Goal: Task Accomplishment & Management: Manage account settings

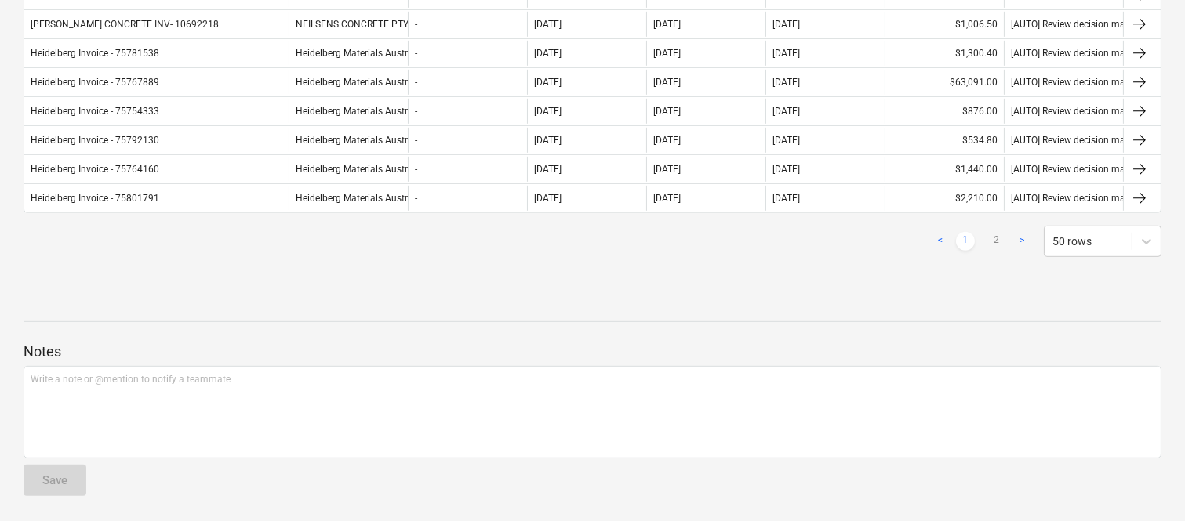
scroll to position [1602, 0]
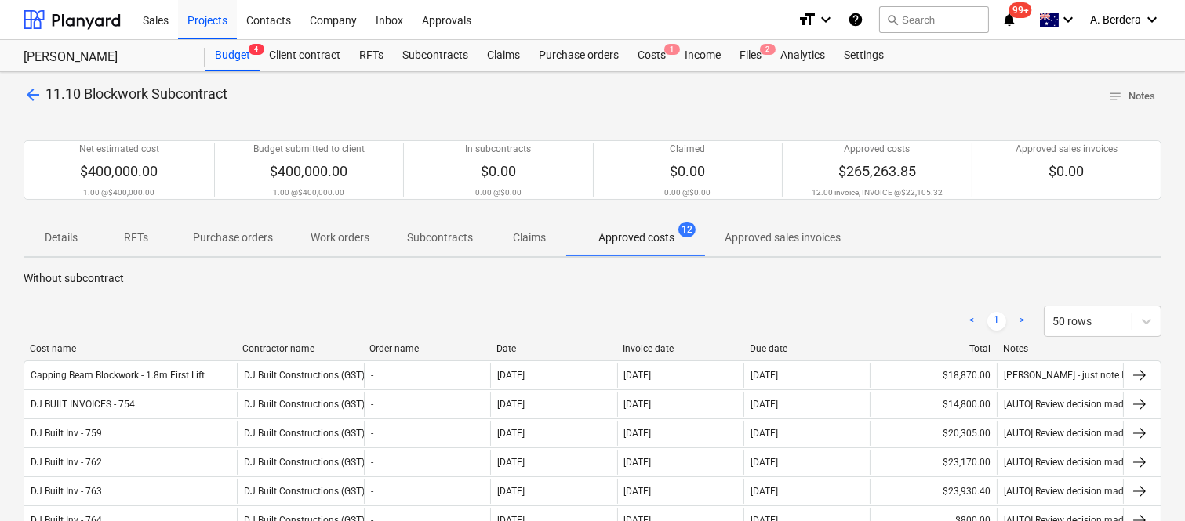
drag, startPoint x: 158, startPoint y: 351, endPoint x: 233, endPoint y: 350, distance: 75.3
click at [233, 350] on div at bounding box center [236, 348] width 28 height 11
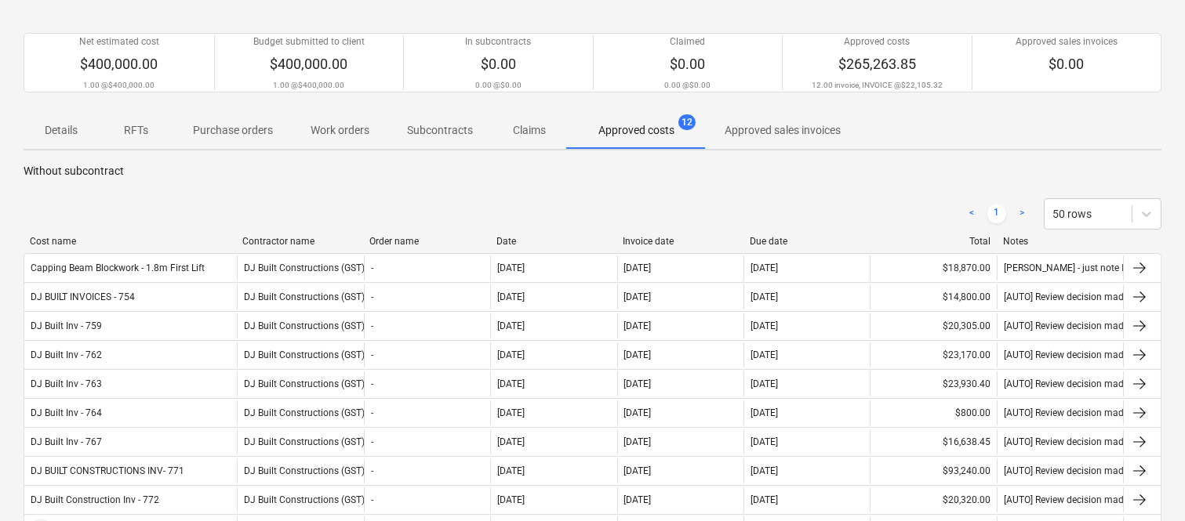
scroll to position [456, 0]
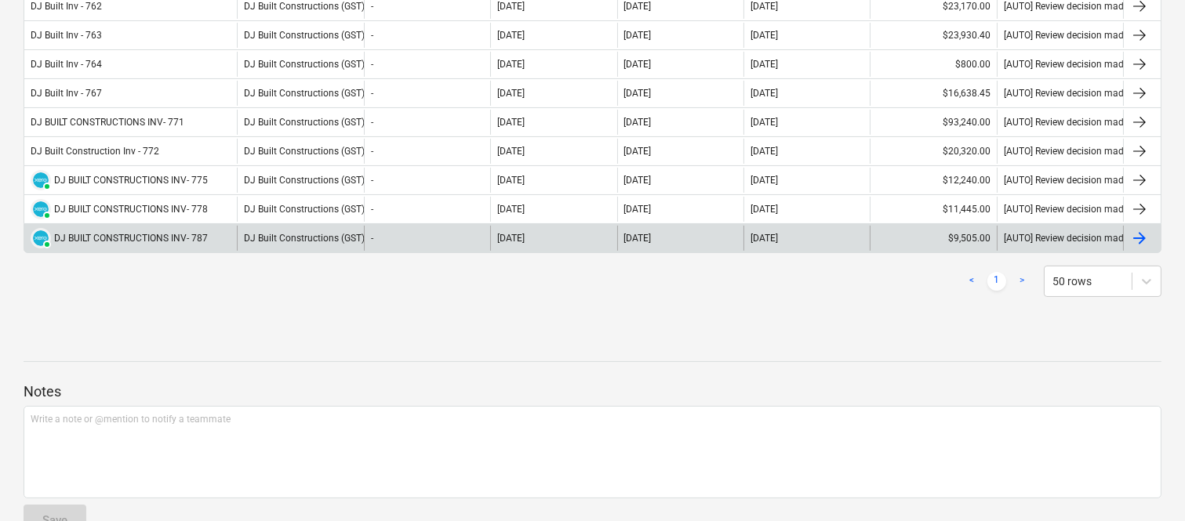
click at [568, 233] on div "[DATE]" at bounding box center [553, 238] width 126 height 25
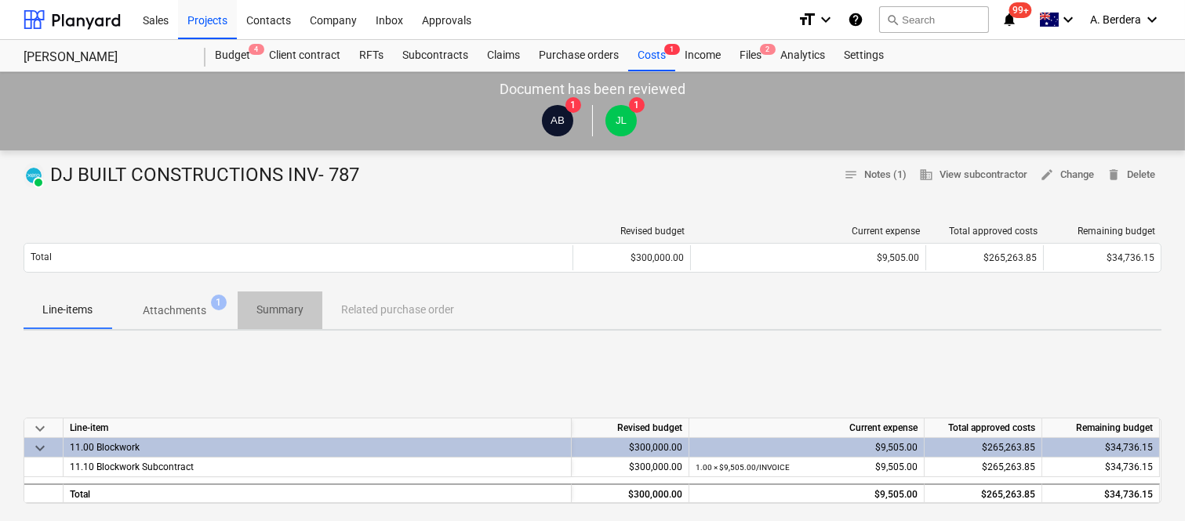
click at [290, 301] on span "Summary" at bounding box center [280, 310] width 85 height 26
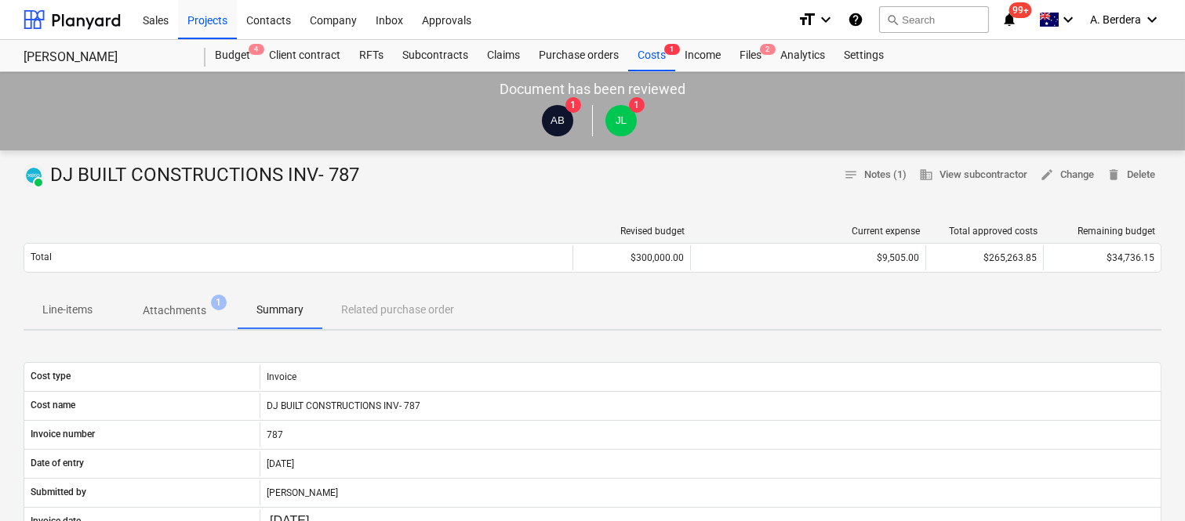
click at [170, 304] on p "Attachments" at bounding box center [175, 311] width 64 height 16
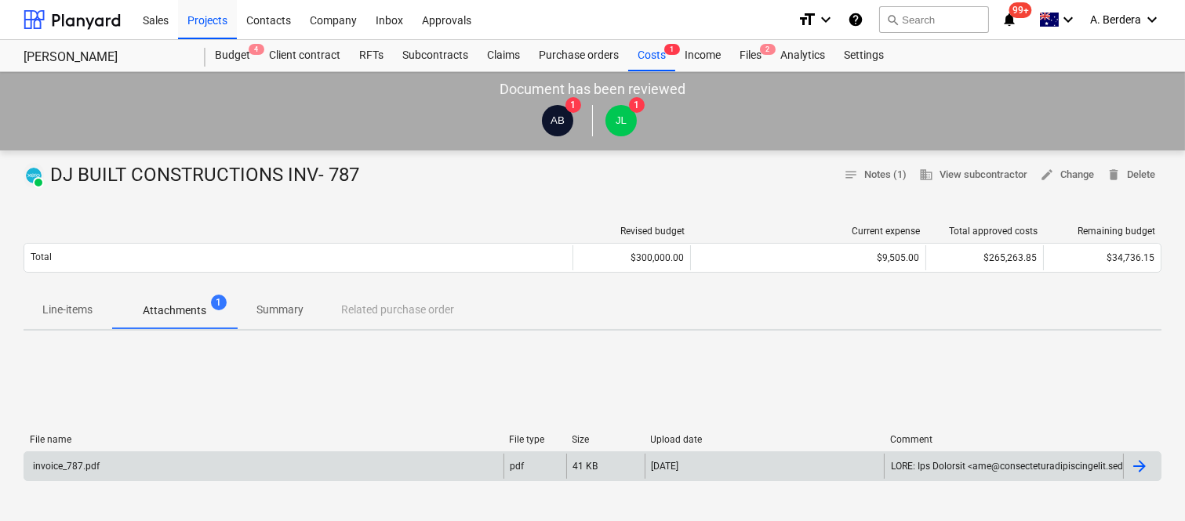
click at [296, 459] on div "invoice_787.pdf" at bounding box center [263, 466] width 479 height 25
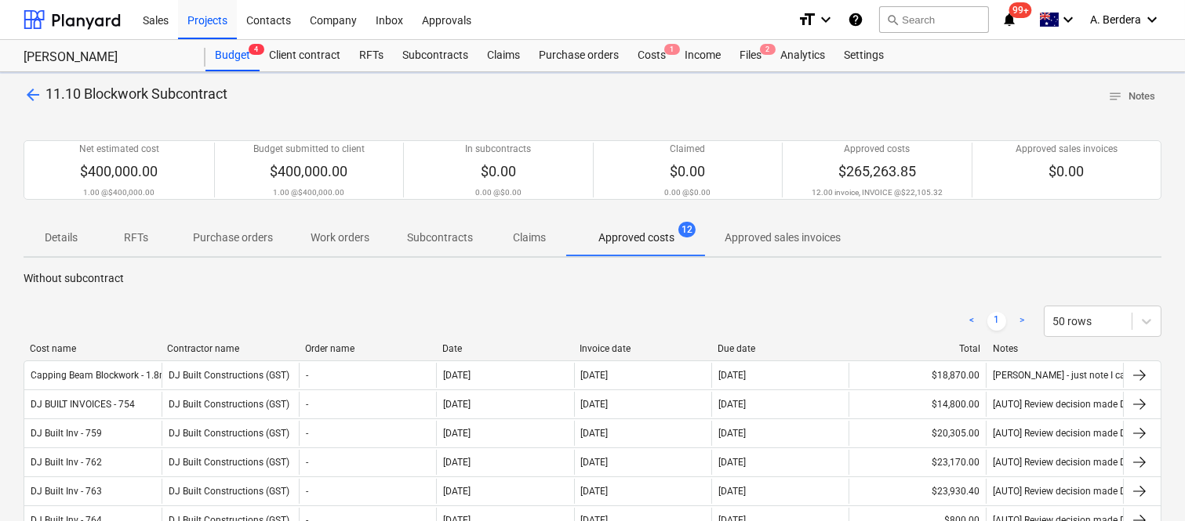
scroll to position [456, 0]
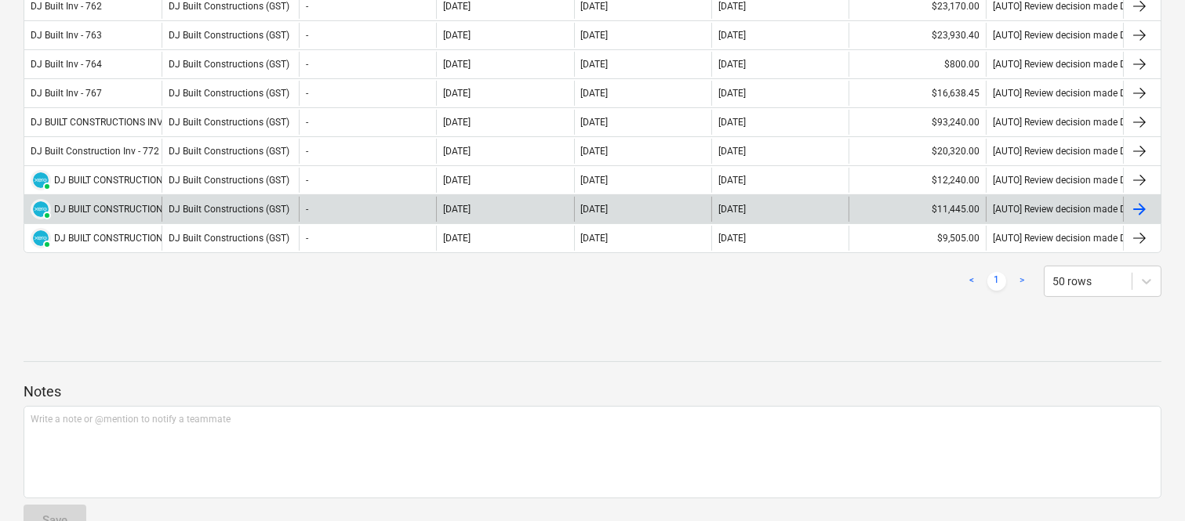
click at [332, 216] on div "-" at bounding box center [367, 209] width 137 height 25
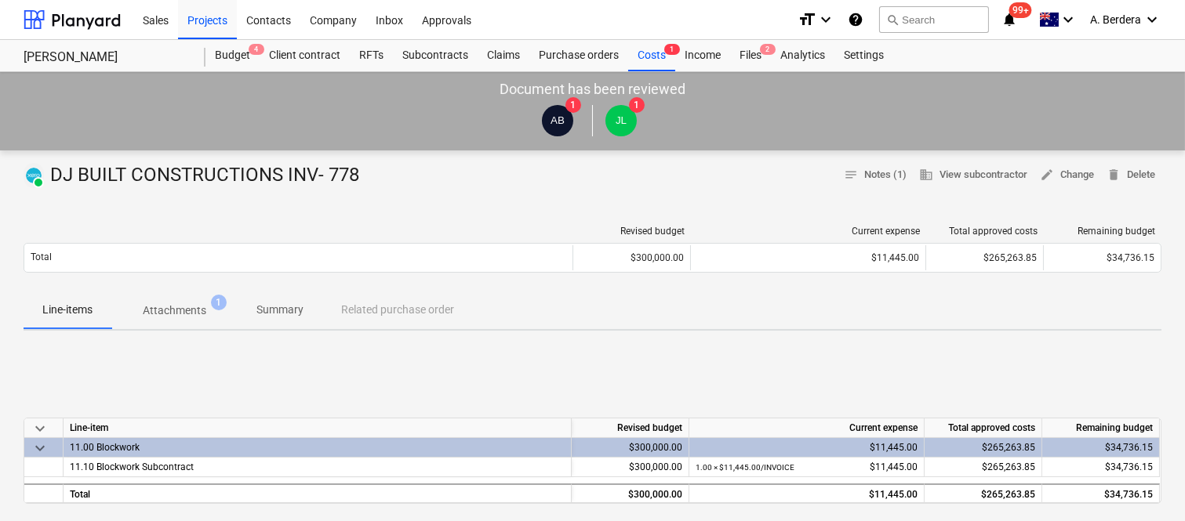
click at [198, 311] on p "Attachments" at bounding box center [175, 311] width 64 height 16
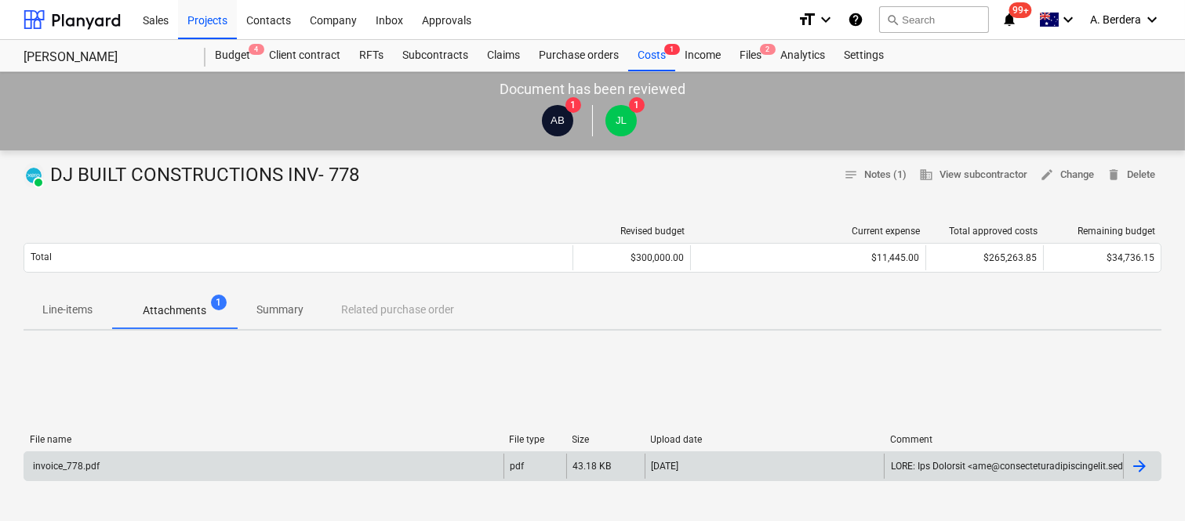
click at [421, 459] on div "invoice_778.pdf" at bounding box center [263, 466] width 479 height 25
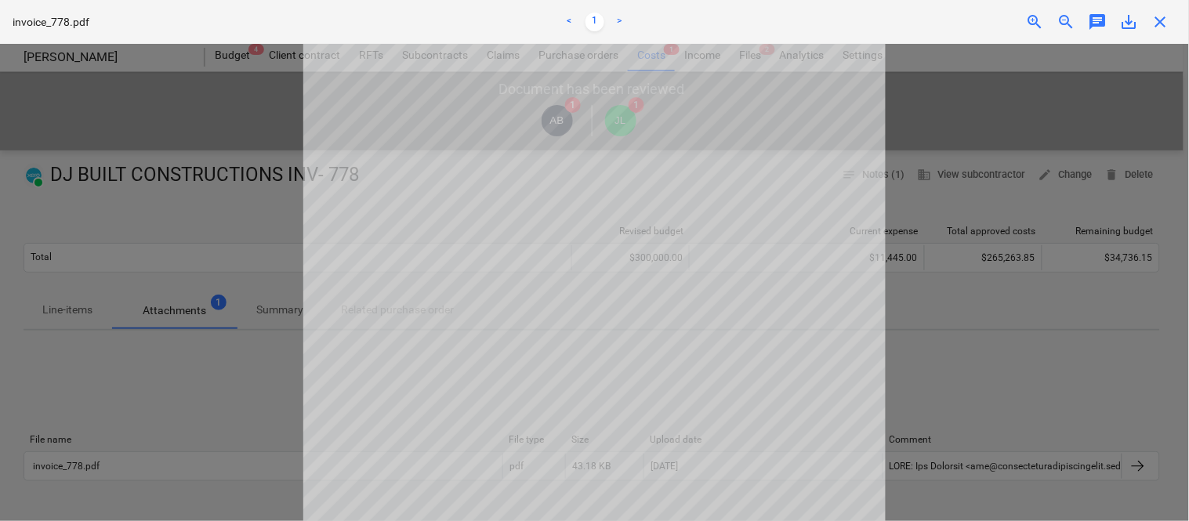
click at [1168, 20] on span "close" at bounding box center [1161, 22] width 19 height 19
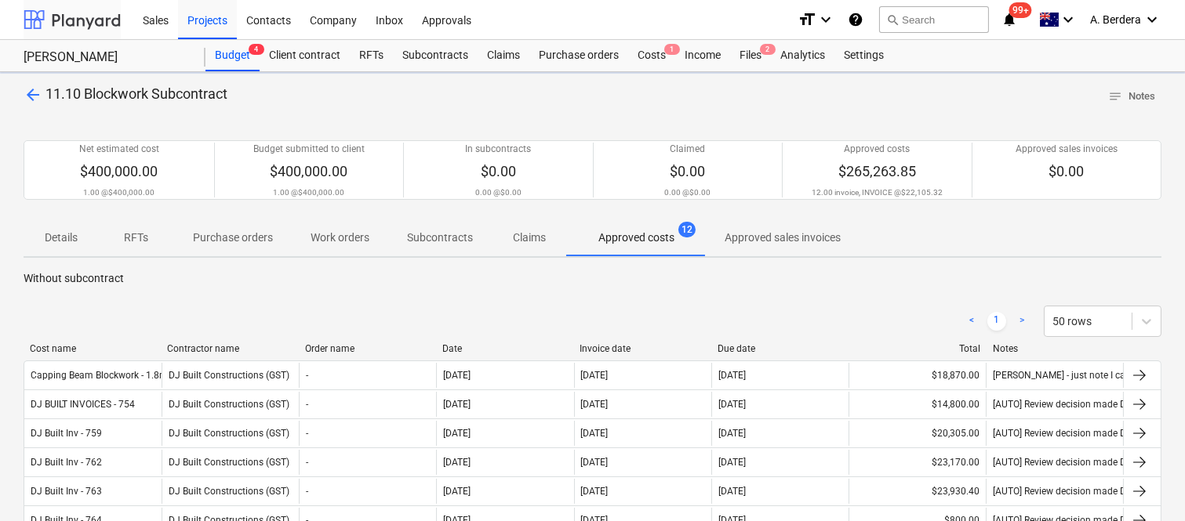
scroll to position [456, 0]
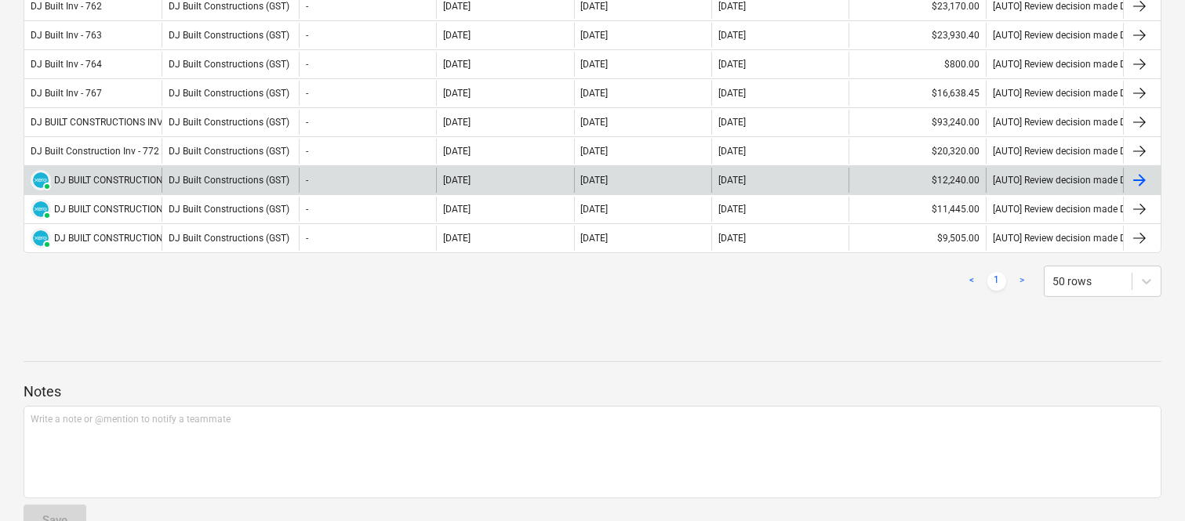
click at [210, 175] on div "DJ Built Constructions (GST)" at bounding box center [230, 180] width 137 height 25
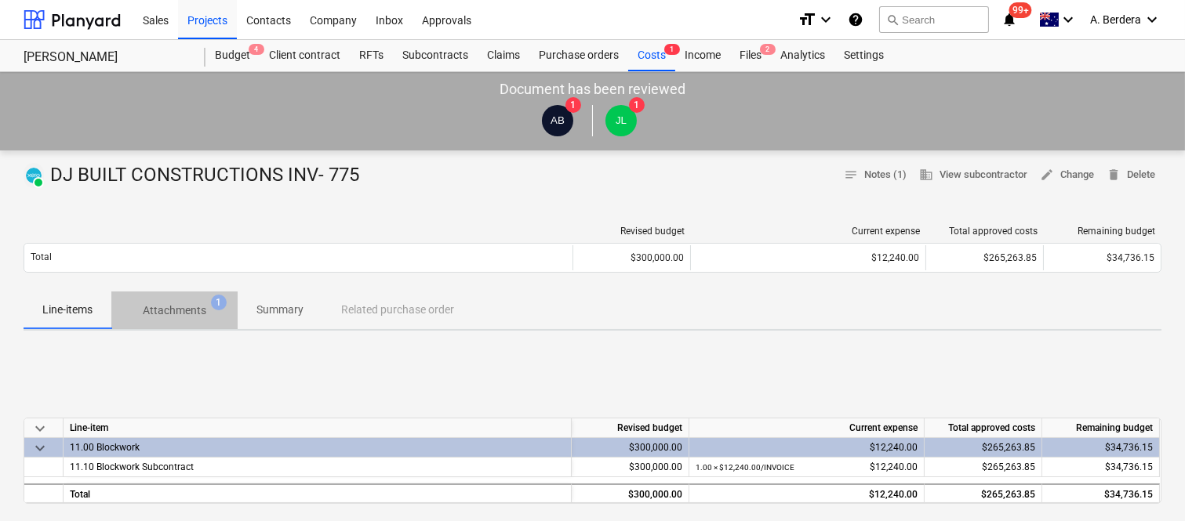
click at [193, 311] on p "Attachments" at bounding box center [175, 311] width 64 height 16
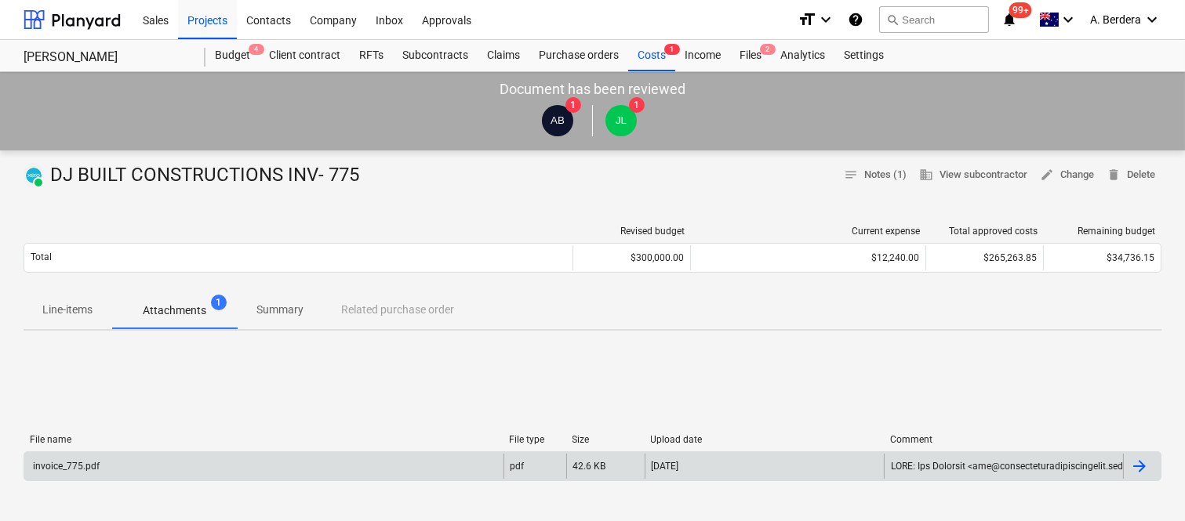
click at [276, 464] on div "invoice_775.pdf" at bounding box center [263, 466] width 479 height 25
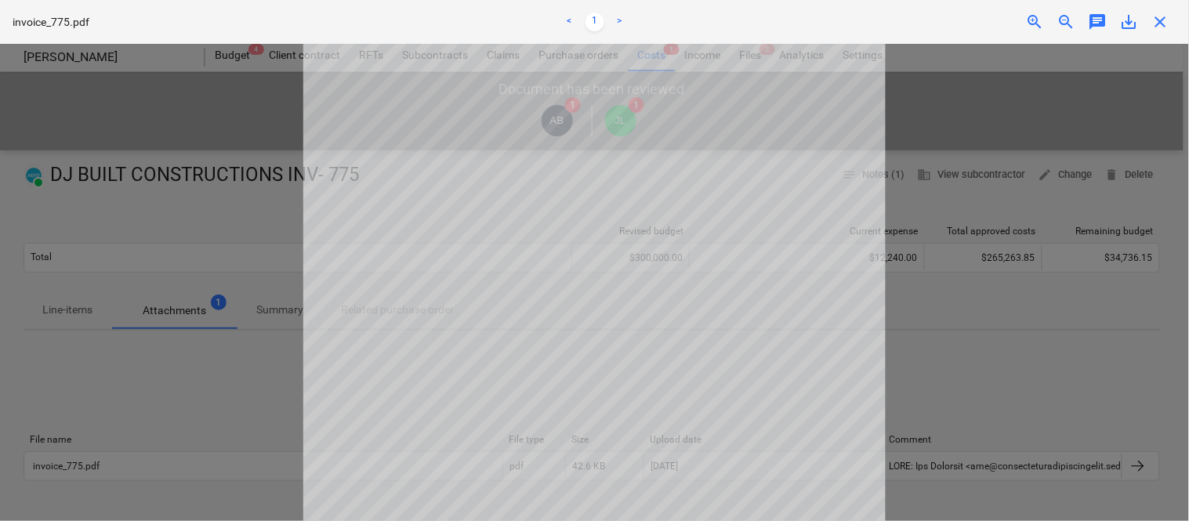
click at [1156, 24] on span "close" at bounding box center [1161, 22] width 19 height 19
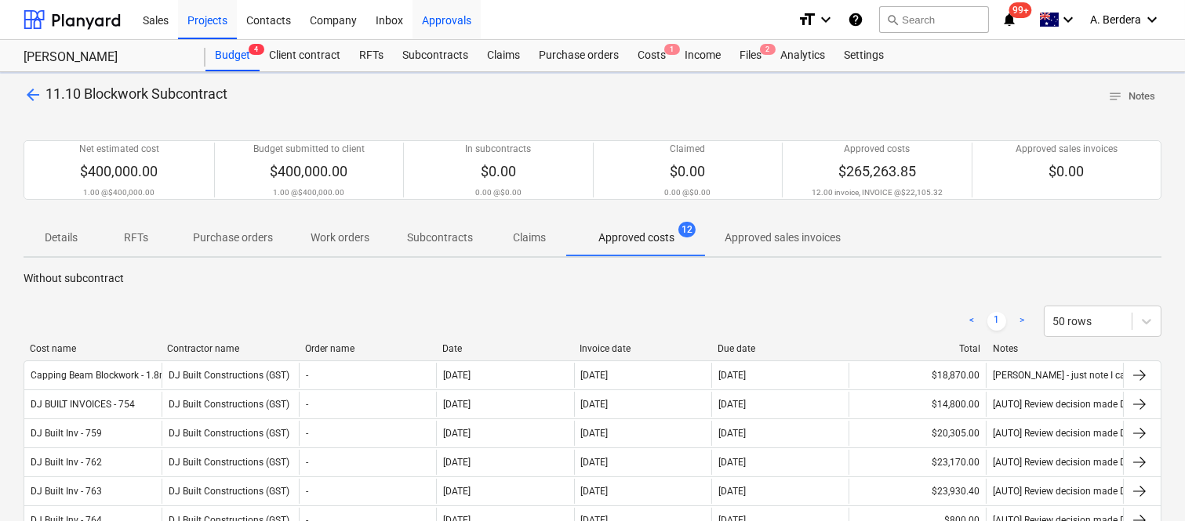
scroll to position [456, 0]
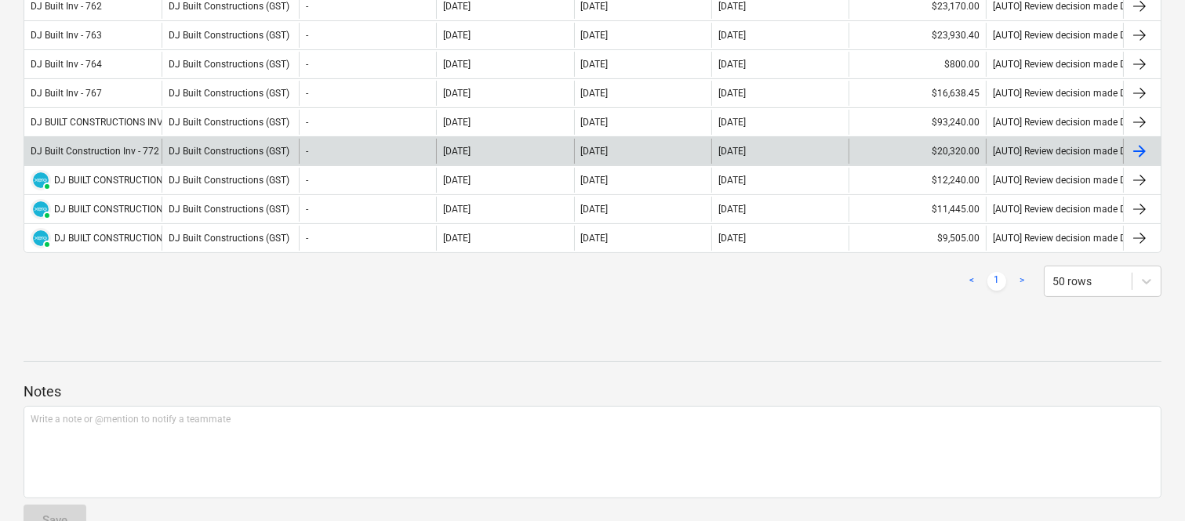
drag, startPoint x: 147, startPoint y: 131, endPoint x: 138, endPoint y: 147, distance: 18.3
click at [138, 147] on div "DJ Built Construction Inv - 772" at bounding box center [95, 151] width 129 height 11
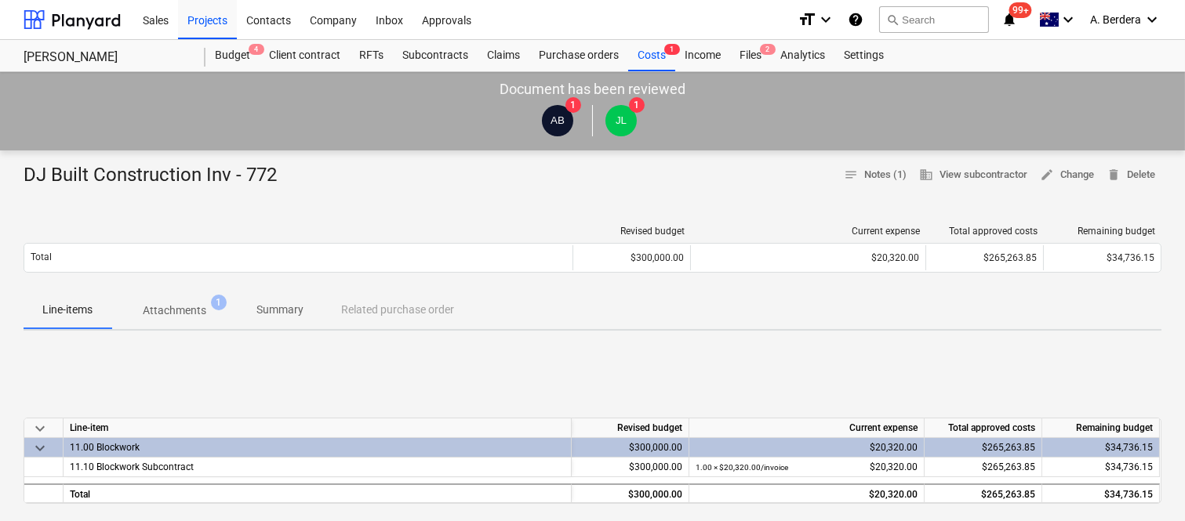
click at [200, 310] on p "Attachments" at bounding box center [175, 311] width 64 height 16
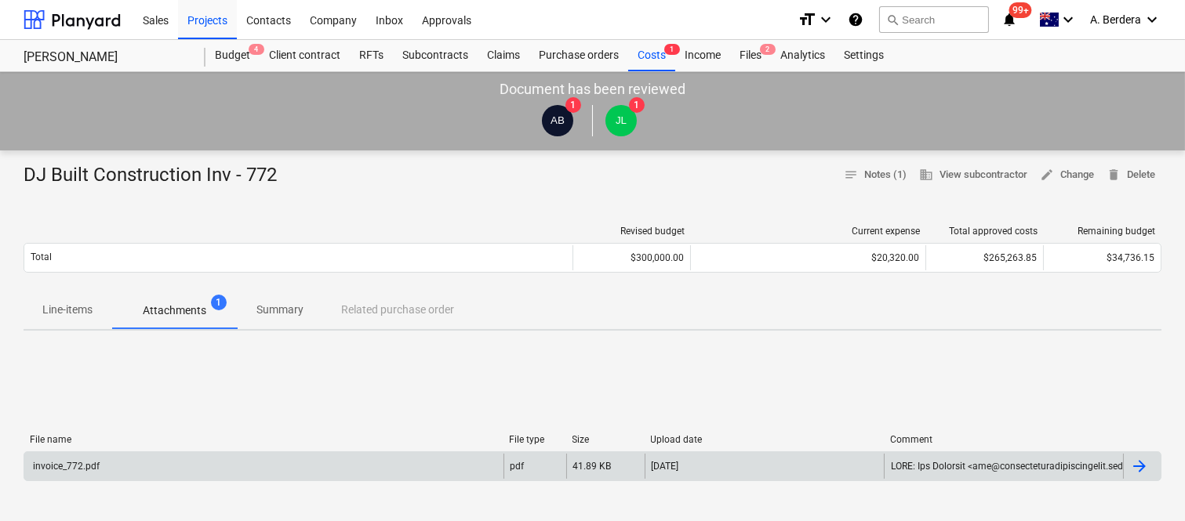
click at [247, 472] on div "invoice_772.pdf" at bounding box center [263, 466] width 479 height 25
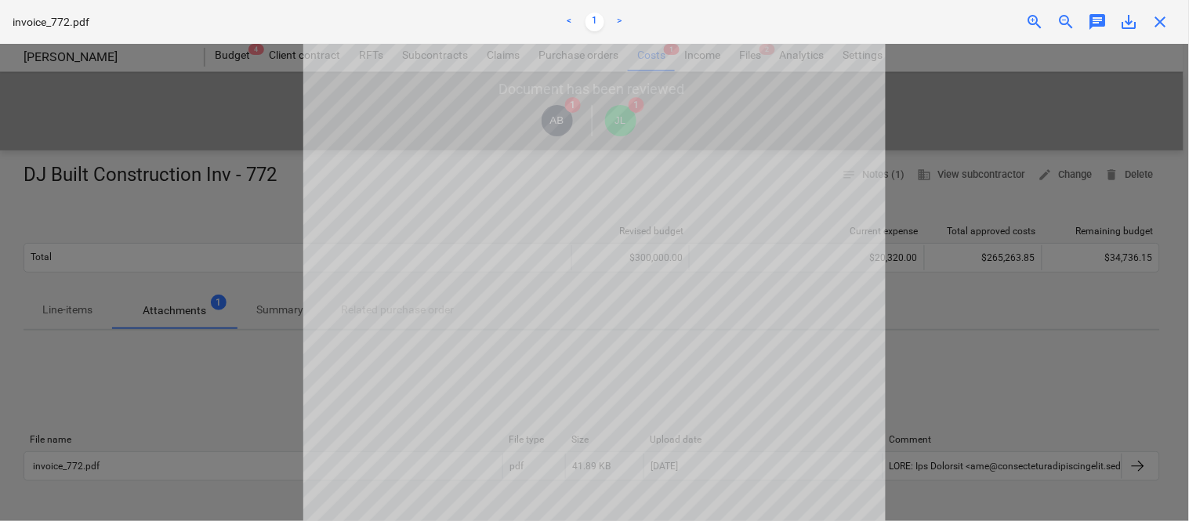
click at [1154, 24] on span "close" at bounding box center [1161, 22] width 19 height 19
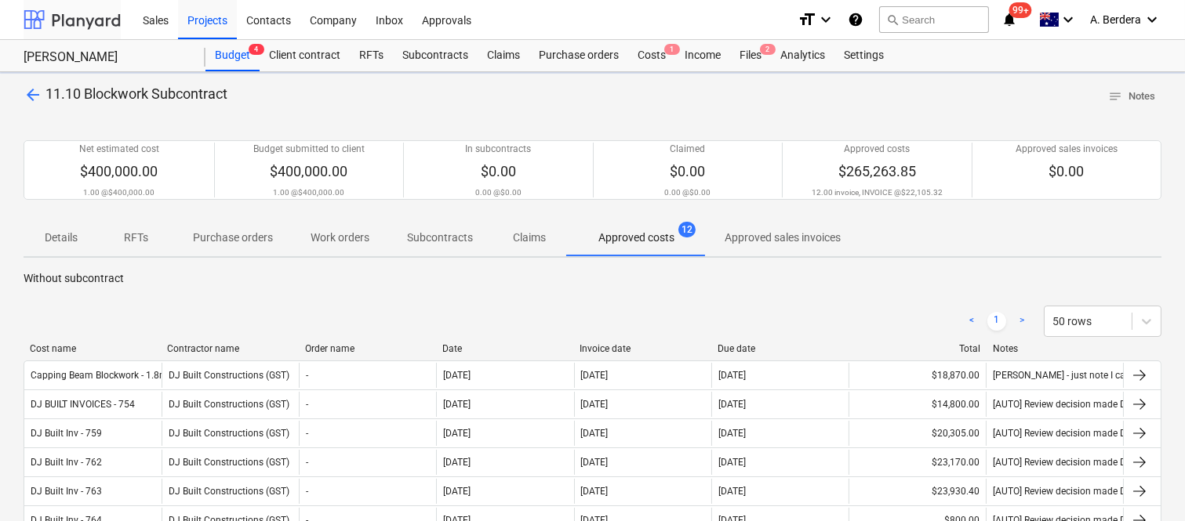
scroll to position [456, 0]
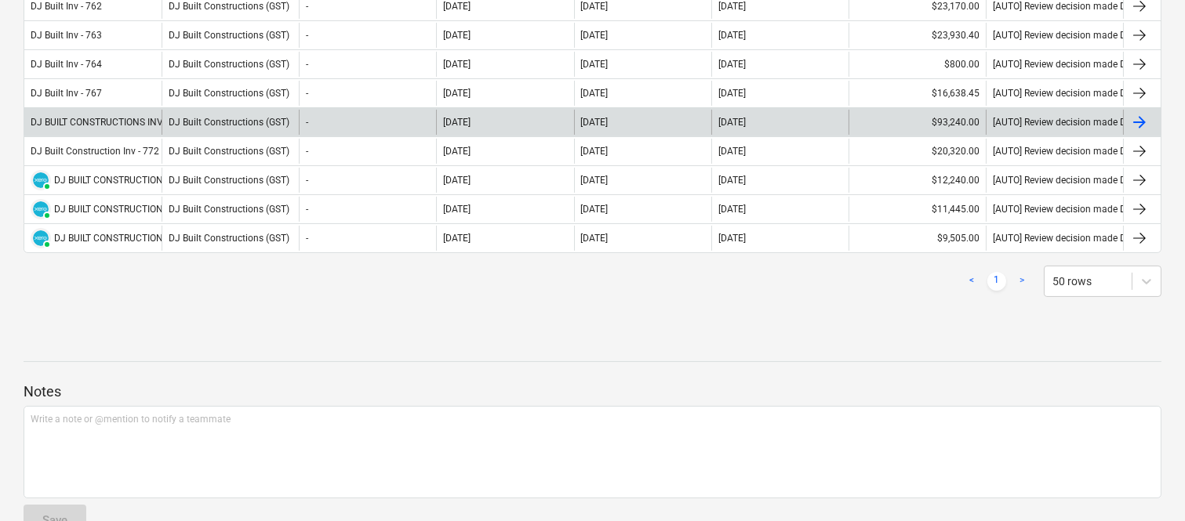
click at [136, 118] on div "DJ BUILT CONSTRUCTIONS INV- 771" at bounding box center [108, 122] width 154 height 11
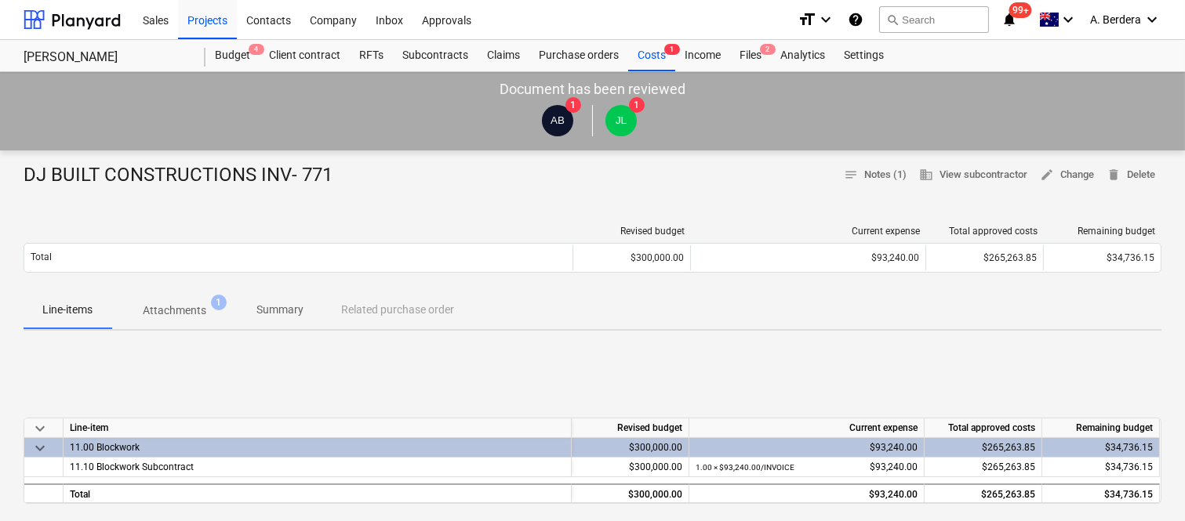
click at [187, 312] on p "Attachments" at bounding box center [175, 311] width 64 height 16
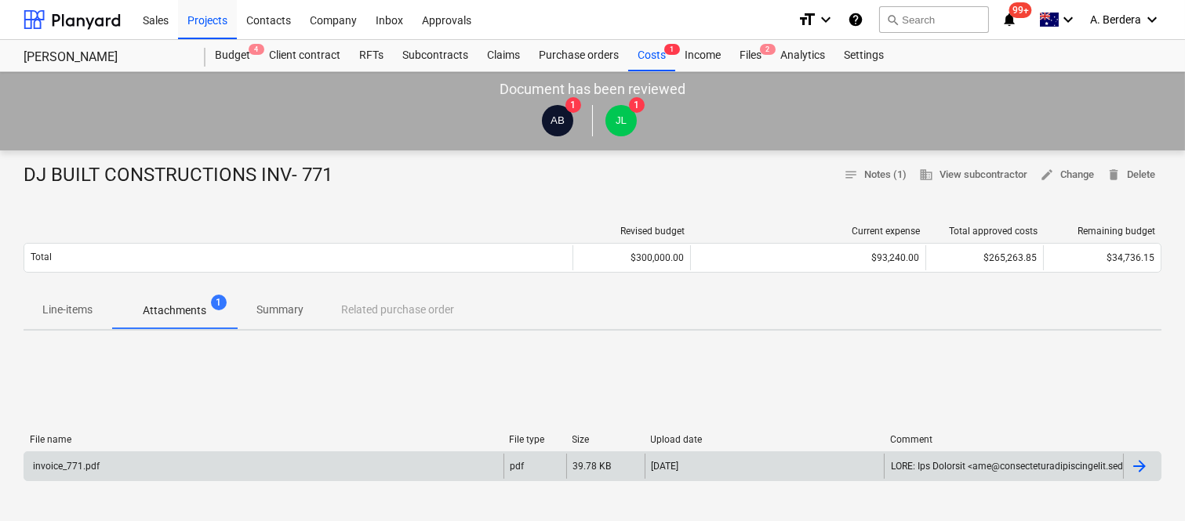
click at [225, 466] on div "invoice_771.pdf" at bounding box center [263, 466] width 479 height 25
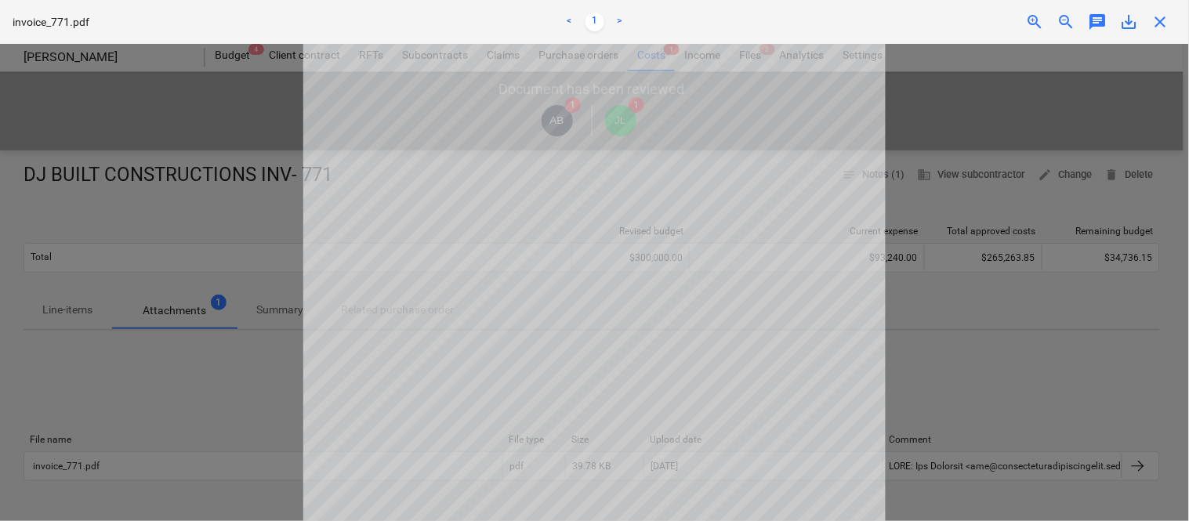
click at [1160, 13] on span "close" at bounding box center [1161, 22] width 19 height 19
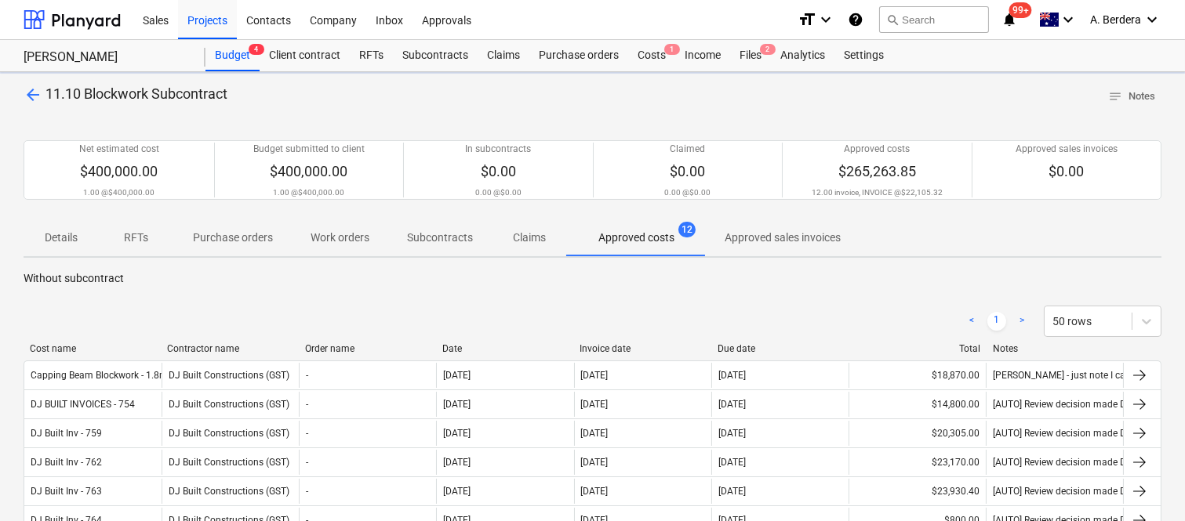
scroll to position [456, 0]
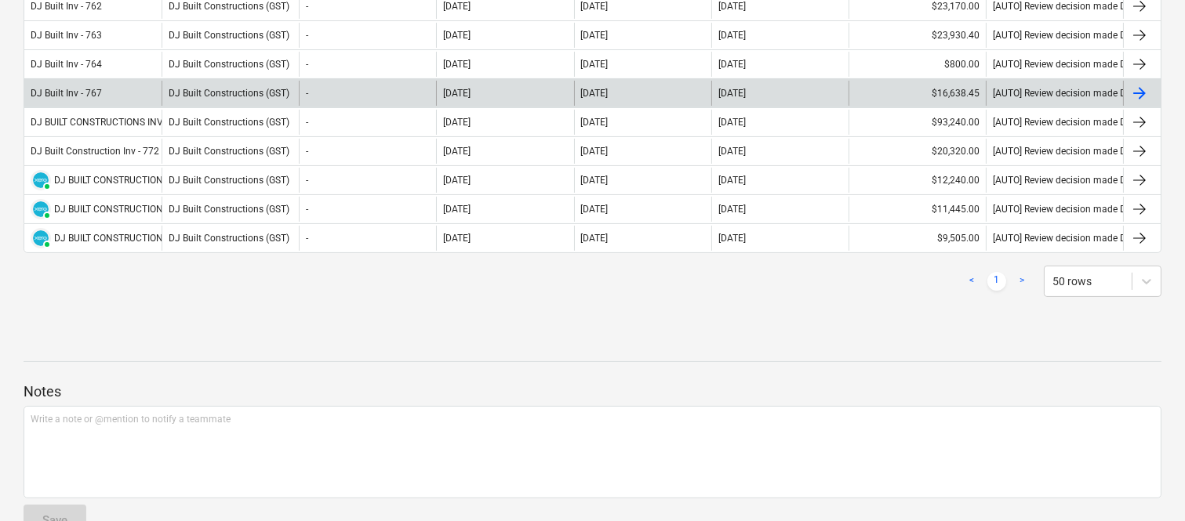
click at [114, 97] on div "DJ Built Inv - 767" at bounding box center [92, 93] width 137 height 25
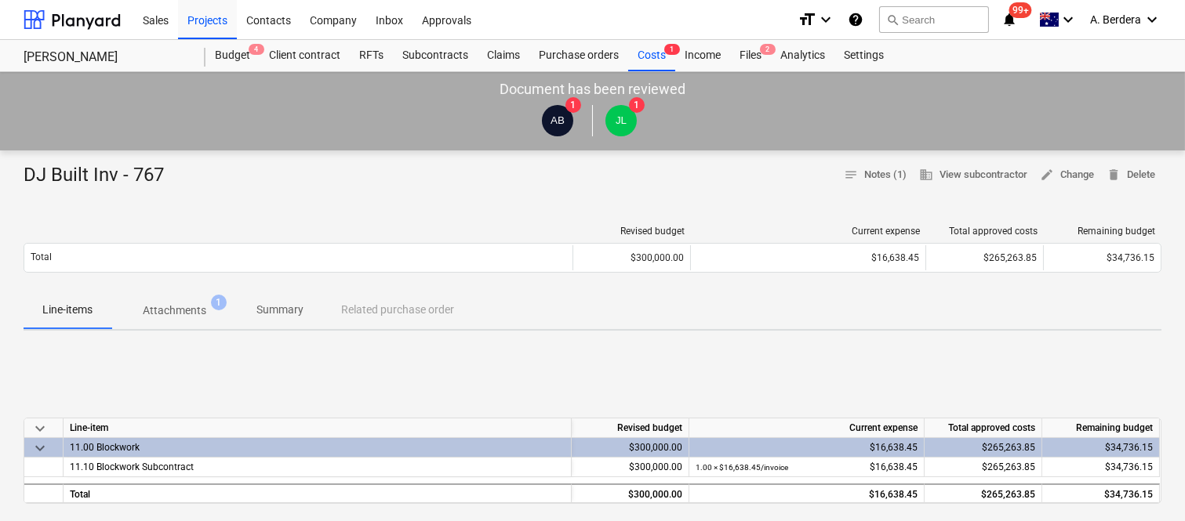
click at [194, 308] on p "Attachments" at bounding box center [175, 311] width 64 height 16
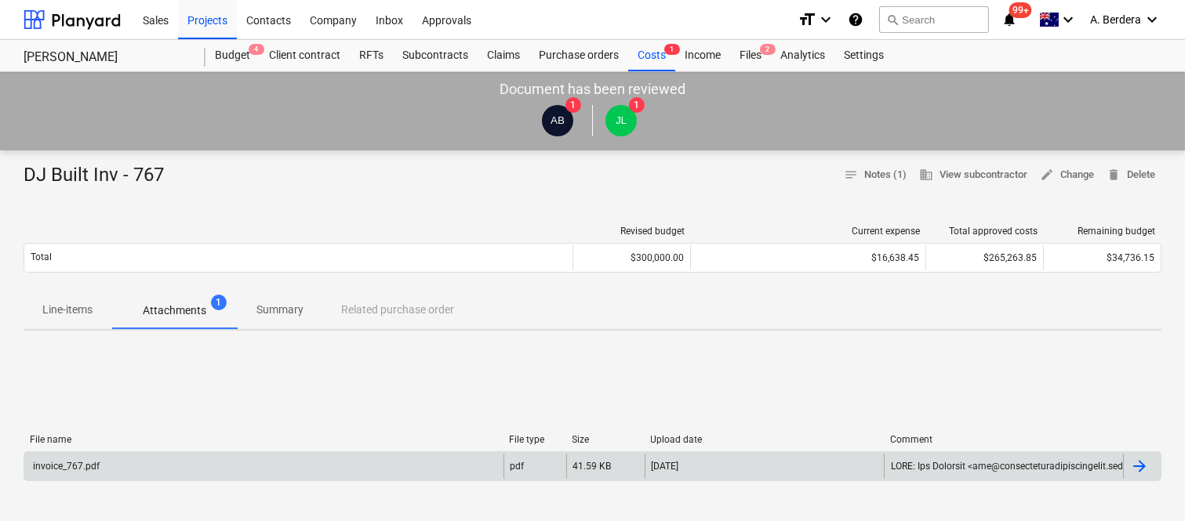
click at [276, 470] on div "invoice_767.pdf" at bounding box center [263, 466] width 479 height 25
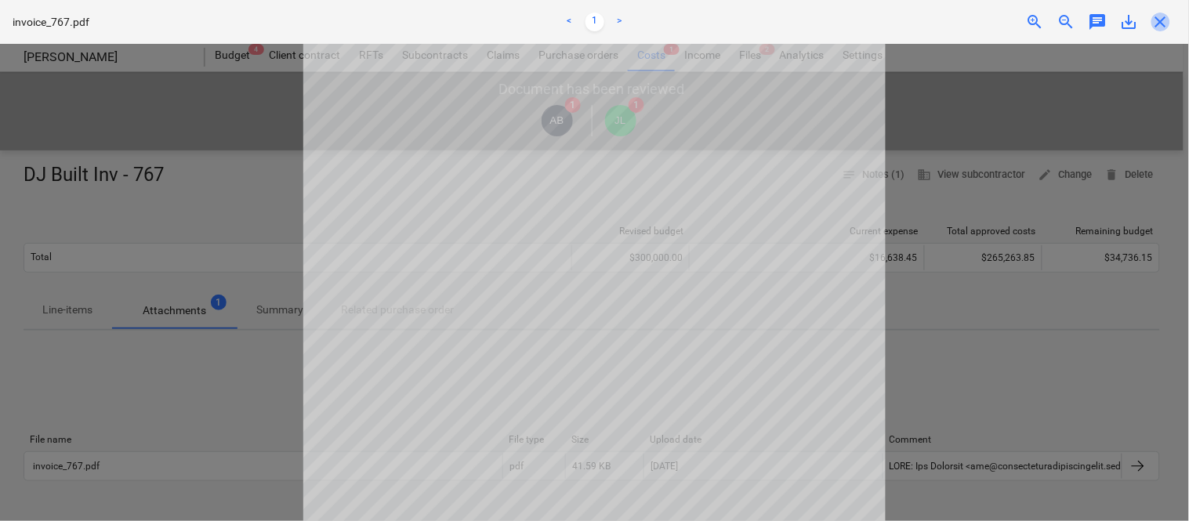
click at [1157, 14] on span "close" at bounding box center [1161, 22] width 19 height 19
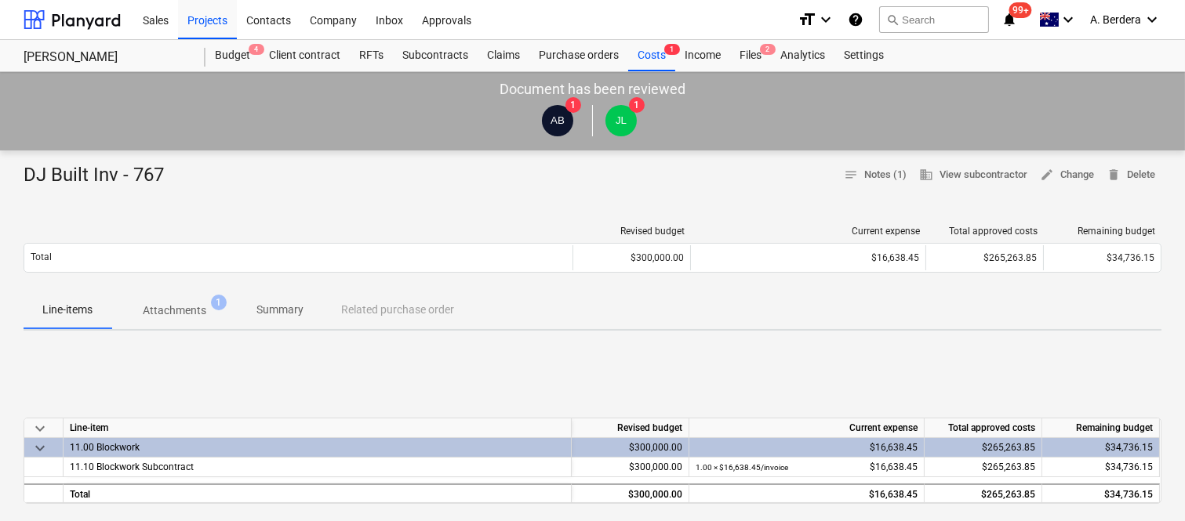
scroll to position [456, 0]
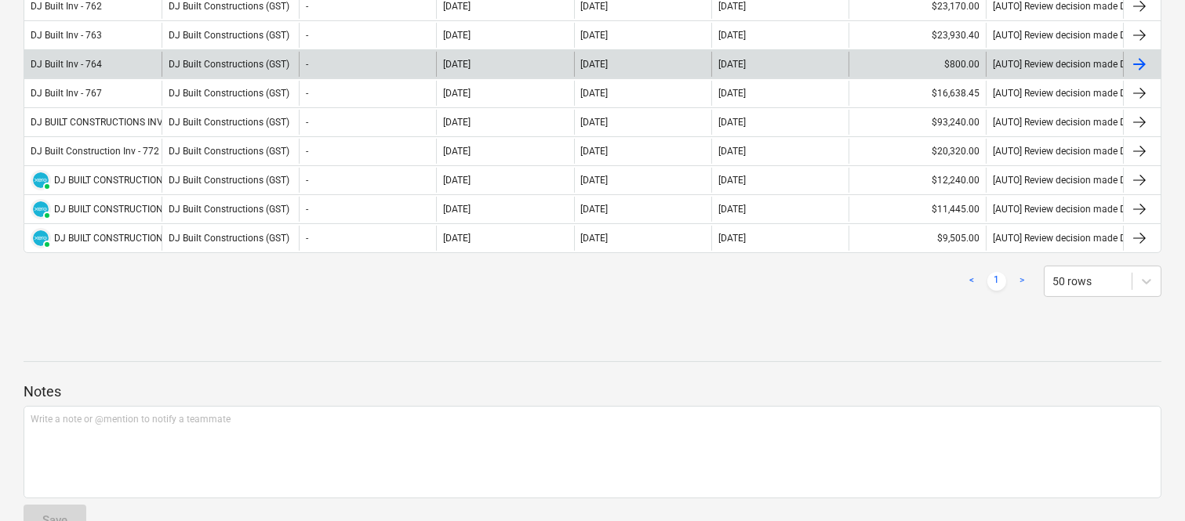
click at [122, 65] on div "DJ Built Inv - 764" at bounding box center [92, 64] width 137 height 25
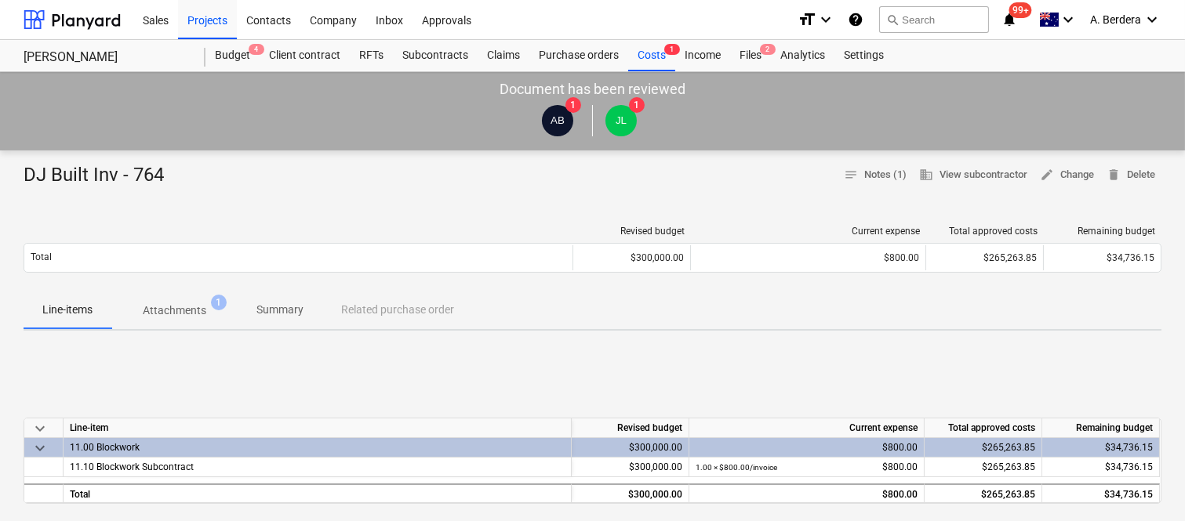
click at [183, 323] on span "Attachments 1" at bounding box center [174, 310] width 126 height 28
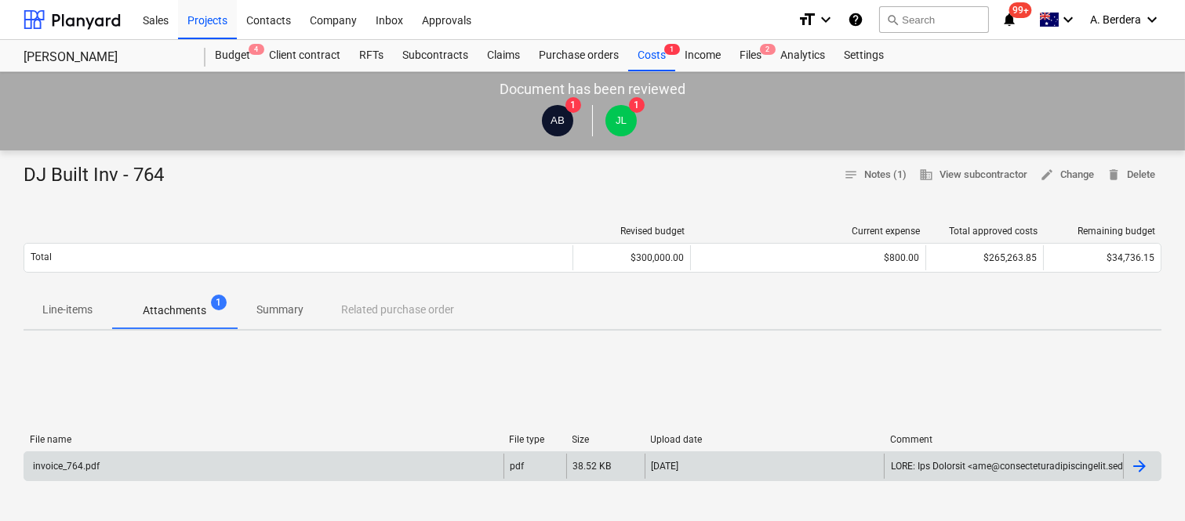
click at [271, 464] on div "invoice_764.pdf" at bounding box center [263, 466] width 479 height 25
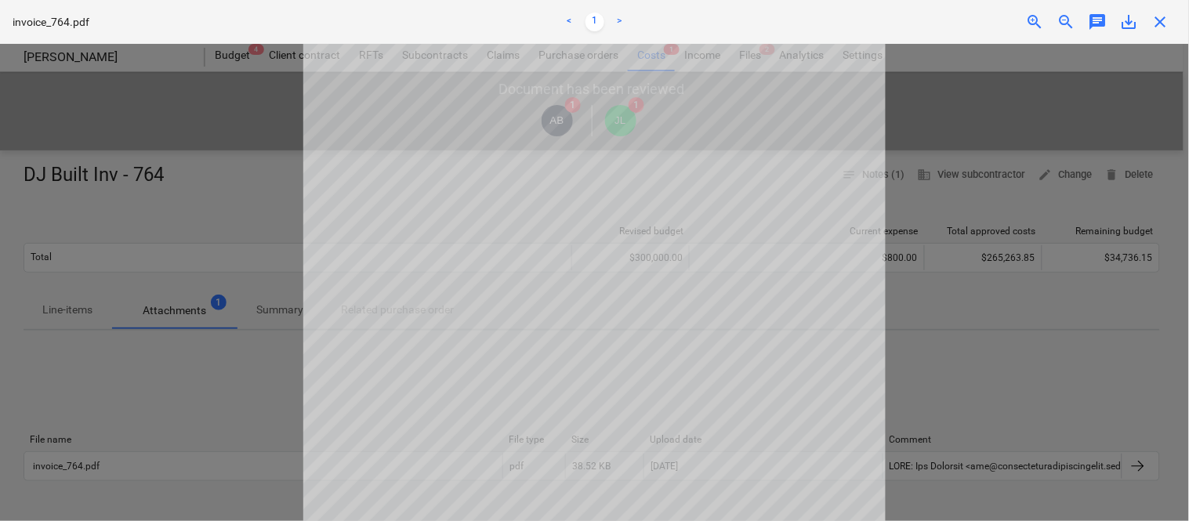
click at [1159, 24] on span "close" at bounding box center [1161, 22] width 19 height 19
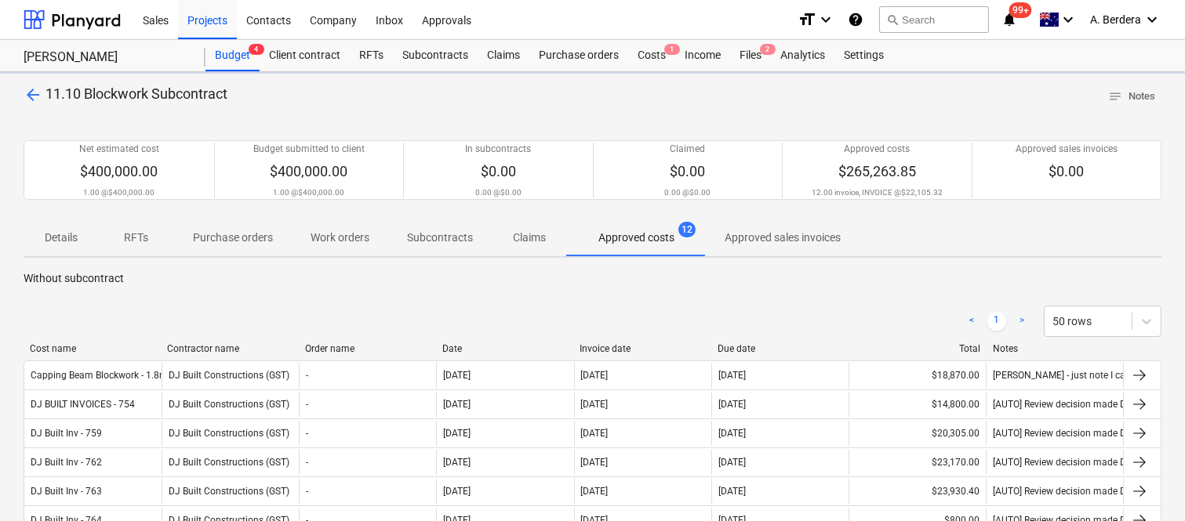
scroll to position [456, 0]
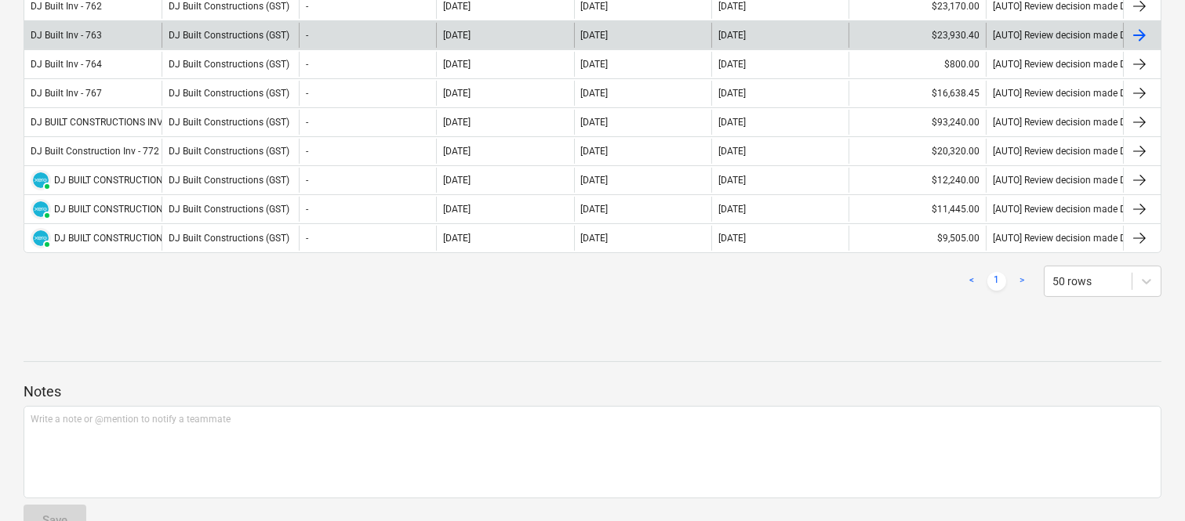
click at [130, 36] on div "DJ Built Inv - 763" at bounding box center [92, 35] width 137 height 25
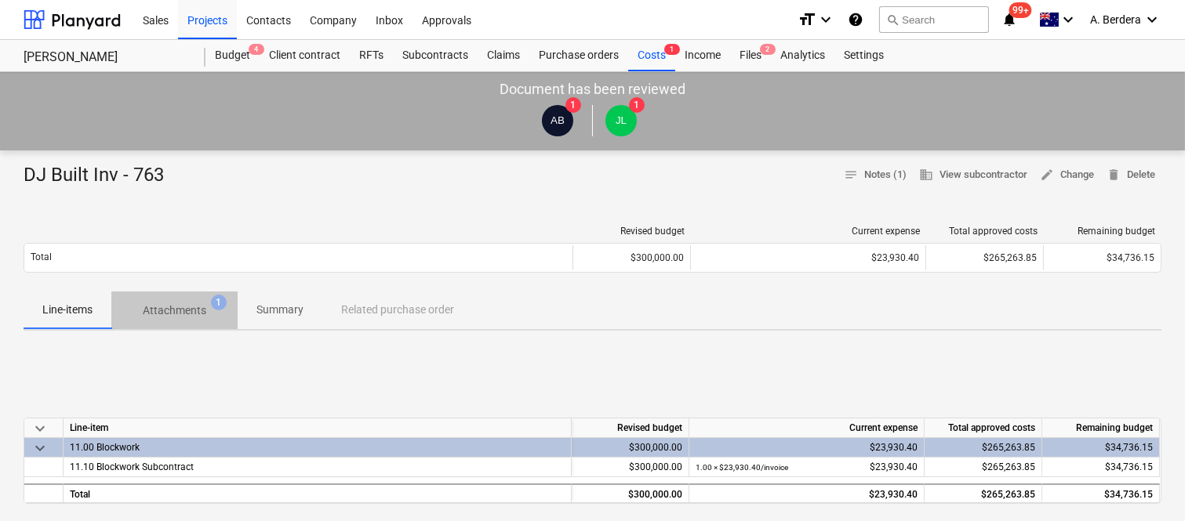
click at [191, 319] on span "Attachments 1" at bounding box center [174, 310] width 126 height 28
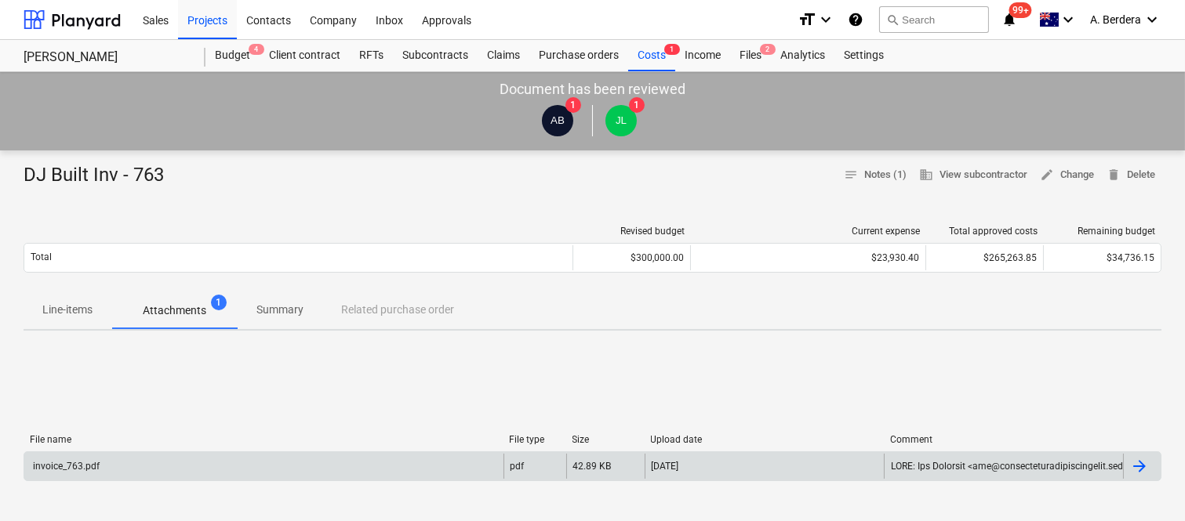
click at [184, 466] on div "invoice_763.pdf" at bounding box center [263, 466] width 479 height 25
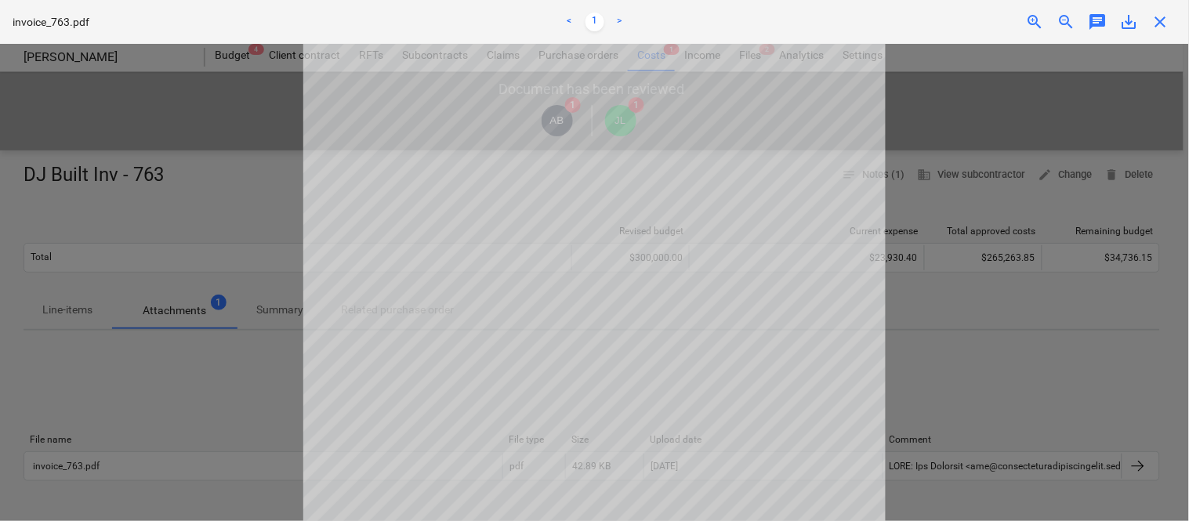
click at [1158, 18] on span "close" at bounding box center [1161, 22] width 19 height 19
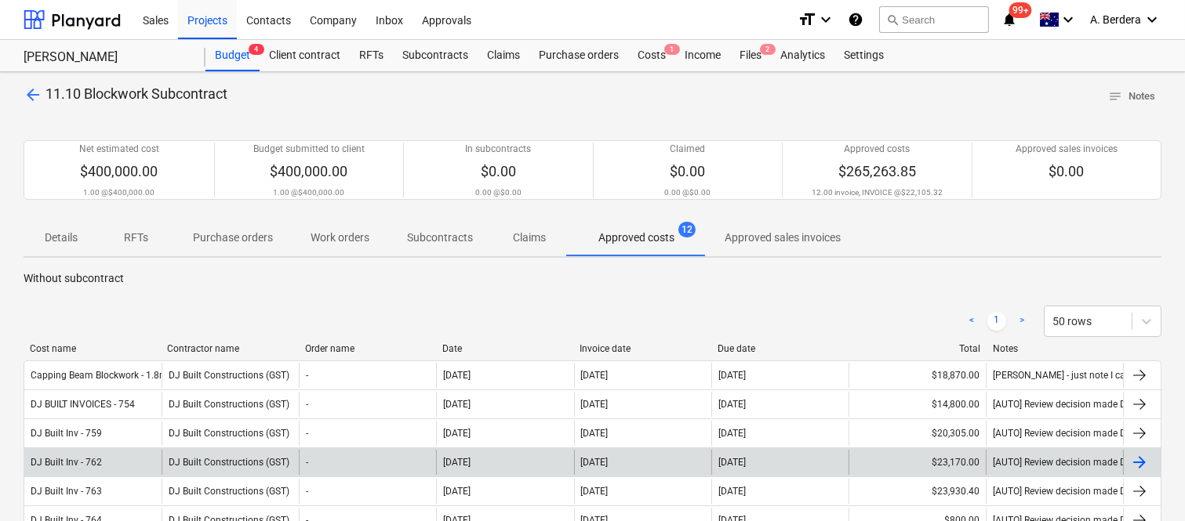
click at [120, 455] on div "DJ Built Inv - 762" at bounding box center [92, 462] width 137 height 25
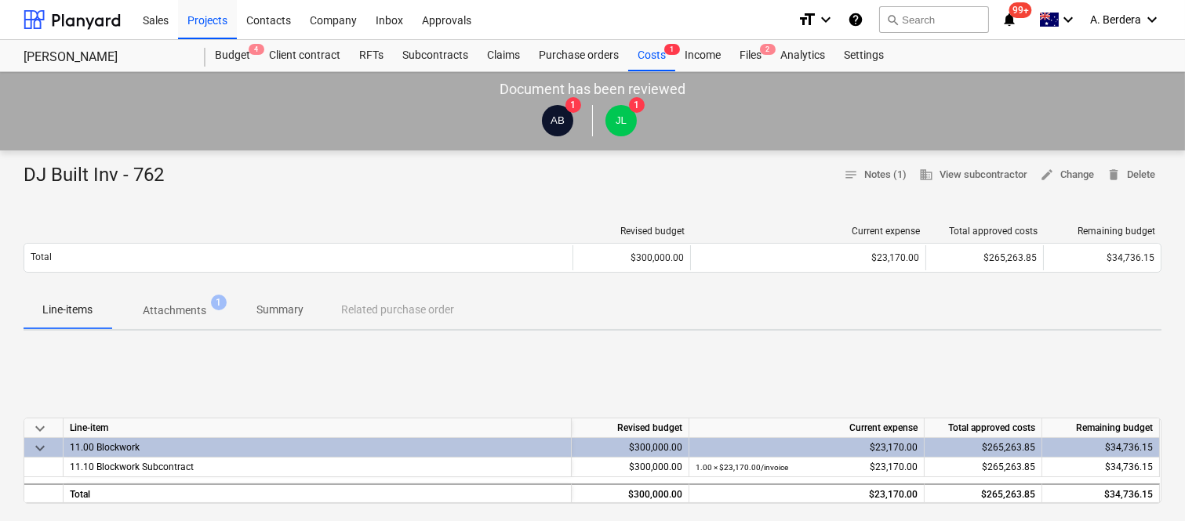
click at [190, 315] on p "Attachments" at bounding box center [175, 311] width 64 height 16
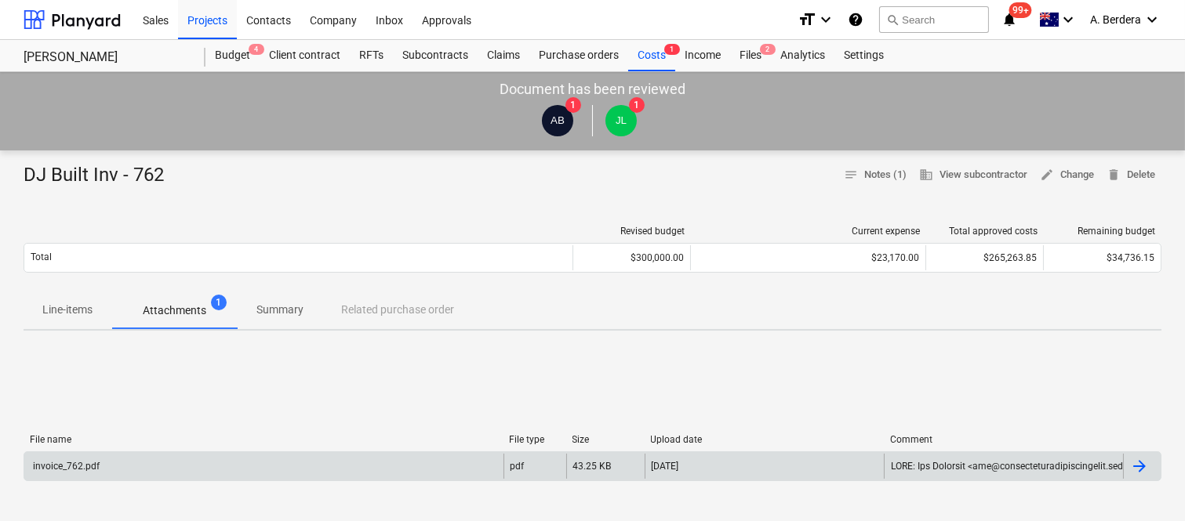
click at [255, 467] on div "invoice_762.pdf" at bounding box center [263, 466] width 479 height 25
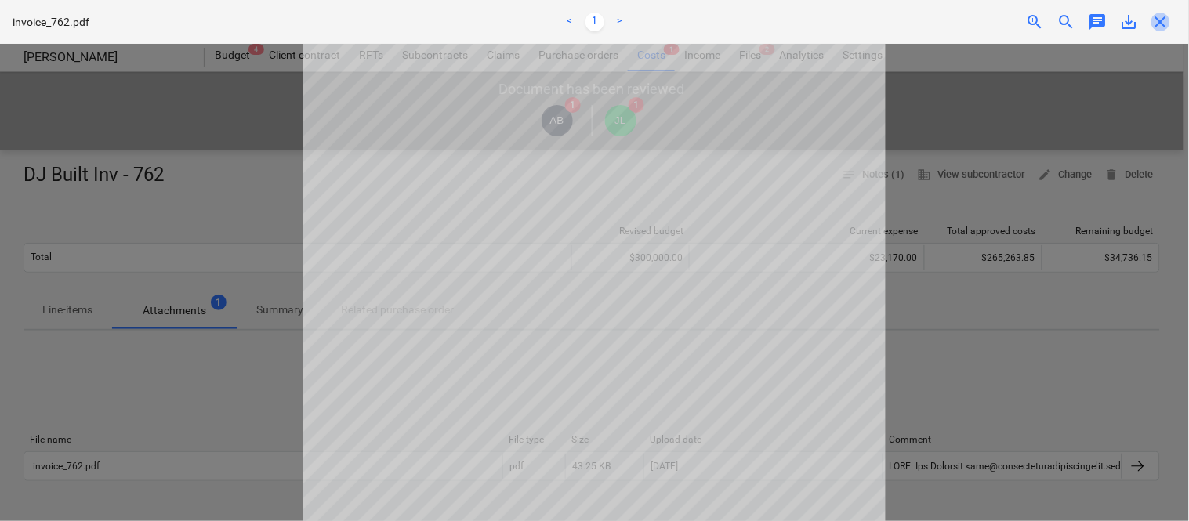
click at [1156, 20] on span "close" at bounding box center [1161, 22] width 19 height 19
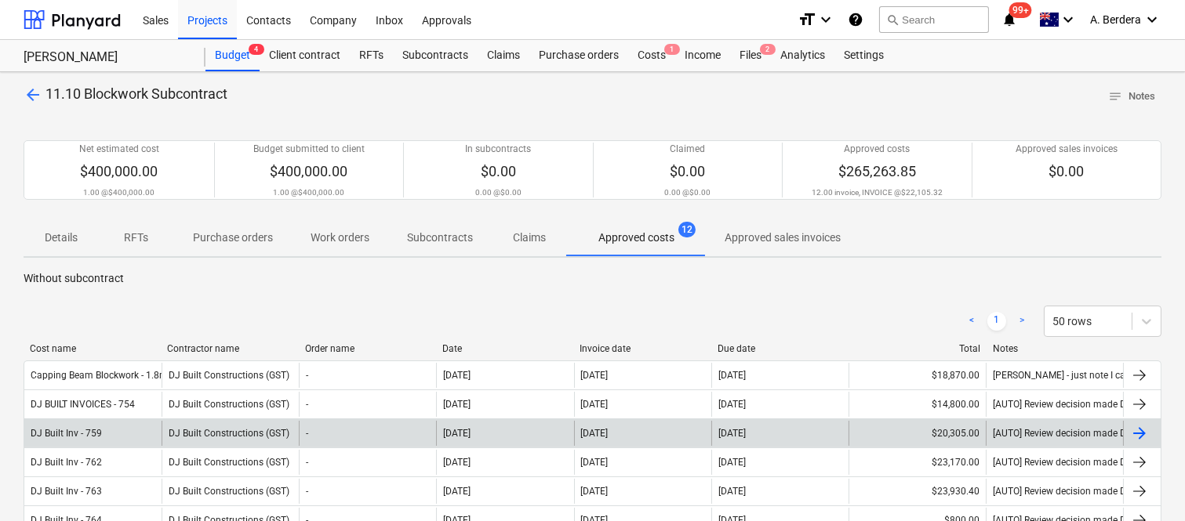
click at [141, 433] on div "DJ Built Inv - 759" at bounding box center [92, 433] width 137 height 25
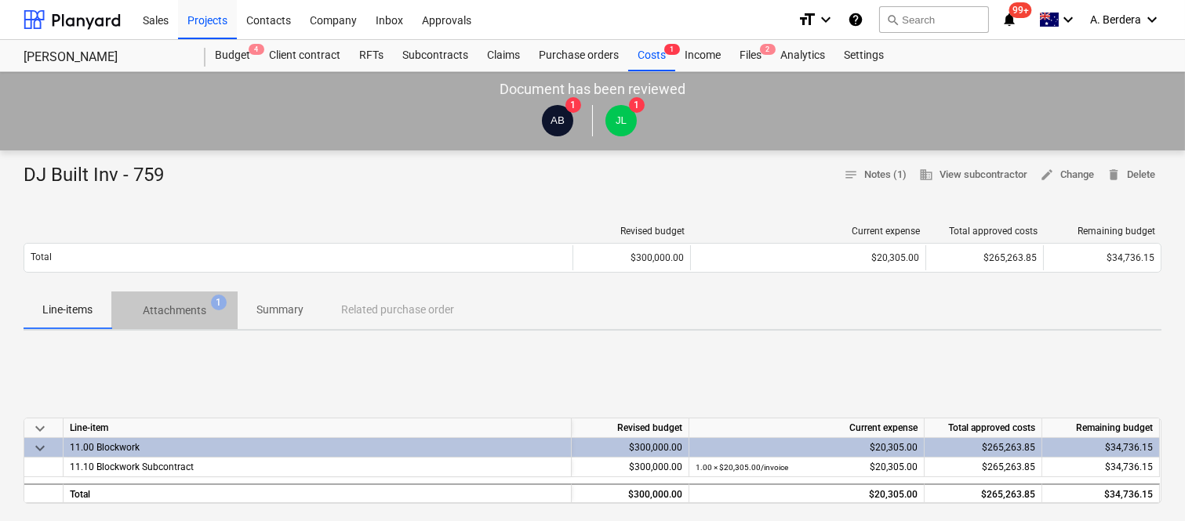
click at [178, 312] on p "Attachments" at bounding box center [175, 311] width 64 height 16
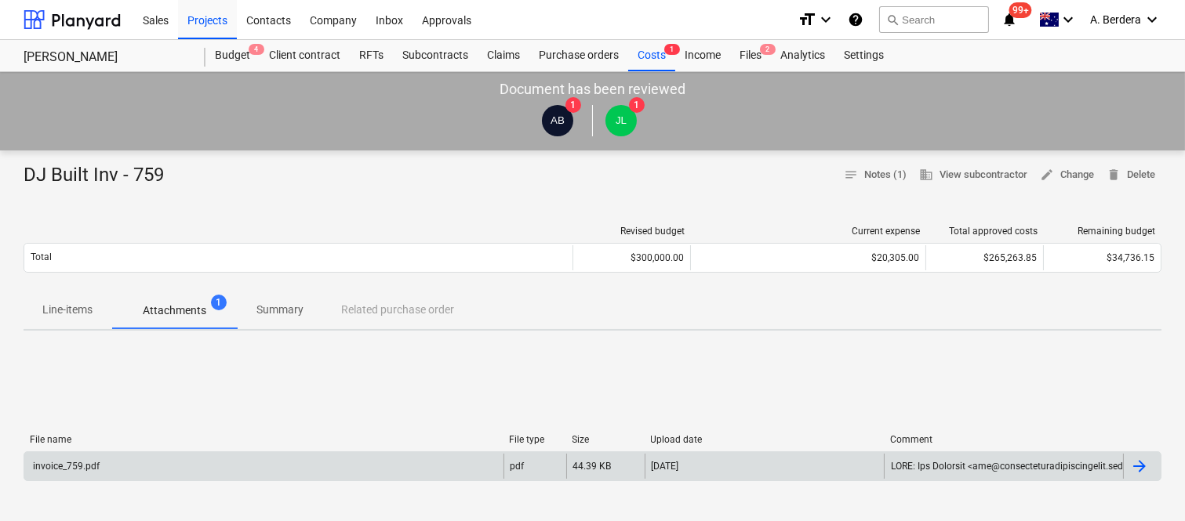
click at [216, 466] on div "invoice_759.pdf" at bounding box center [263, 466] width 479 height 25
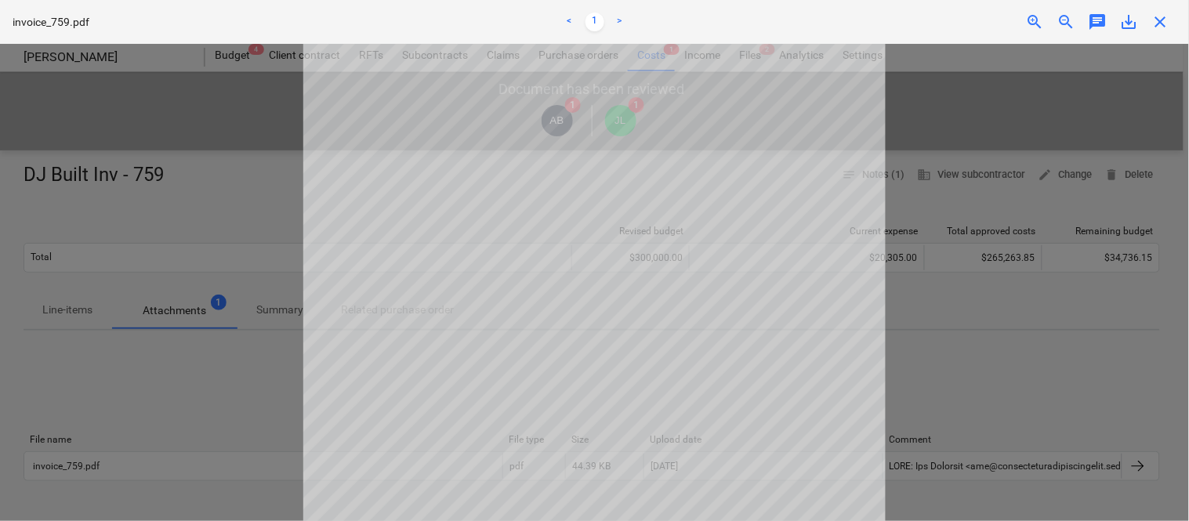
click at [1157, 19] on span "close" at bounding box center [1161, 22] width 19 height 19
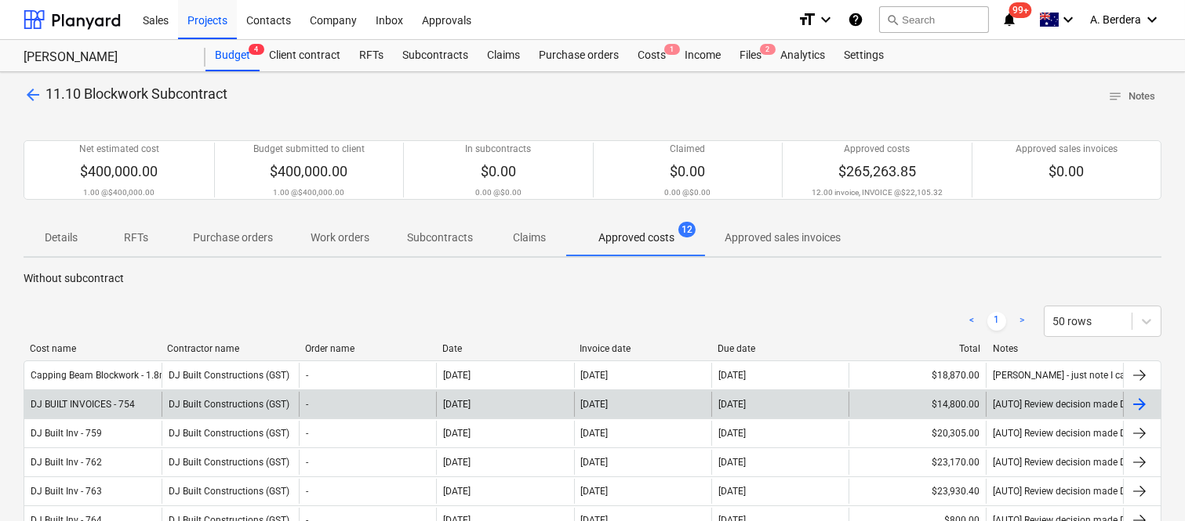
click at [140, 405] on div "DJ BUILT INVOICES - 754" at bounding box center [92, 404] width 137 height 25
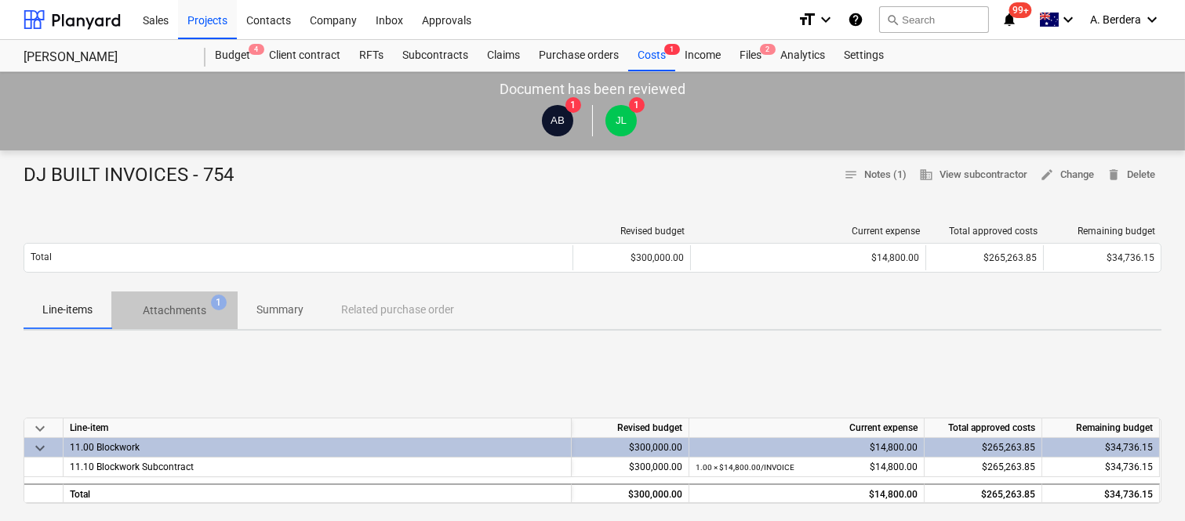
click at [172, 310] on p "Attachments" at bounding box center [175, 311] width 64 height 16
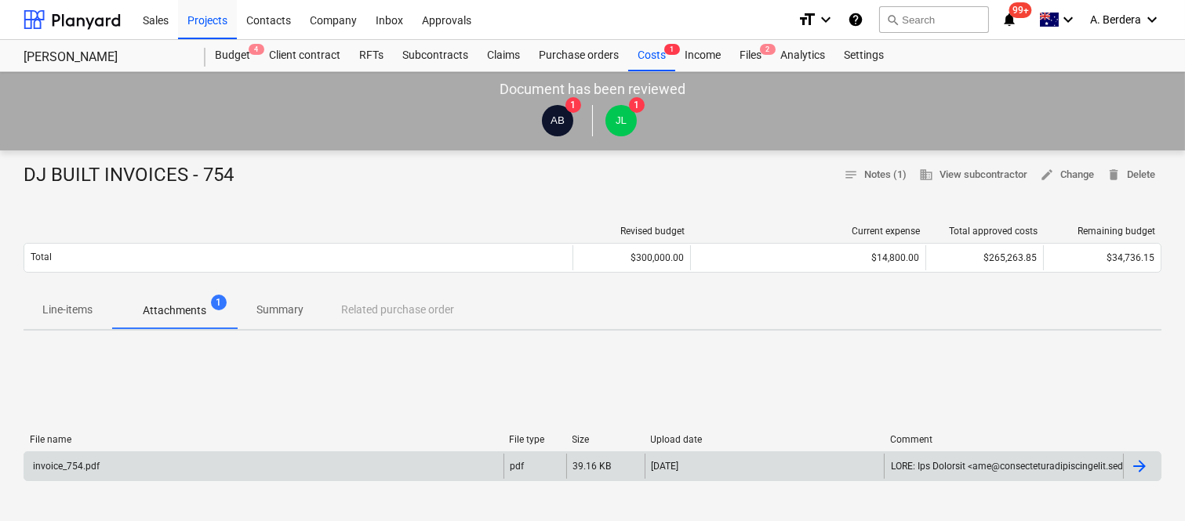
click at [267, 466] on div "invoice_754.pdf" at bounding box center [263, 466] width 479 height 25
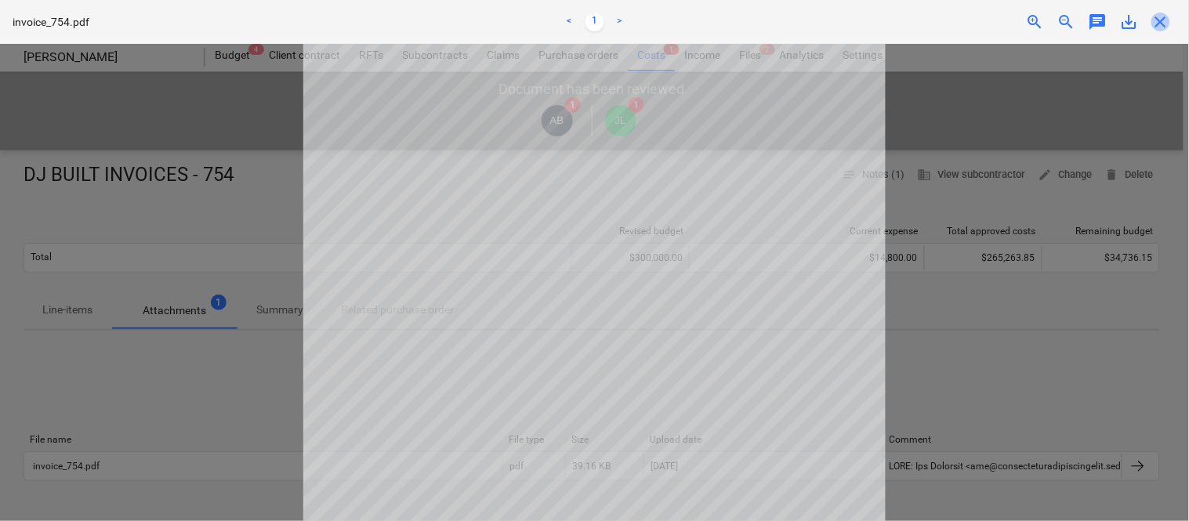
click at [1163, 19] on span "close" at bounding box center [1161, 22] width 19 height 19
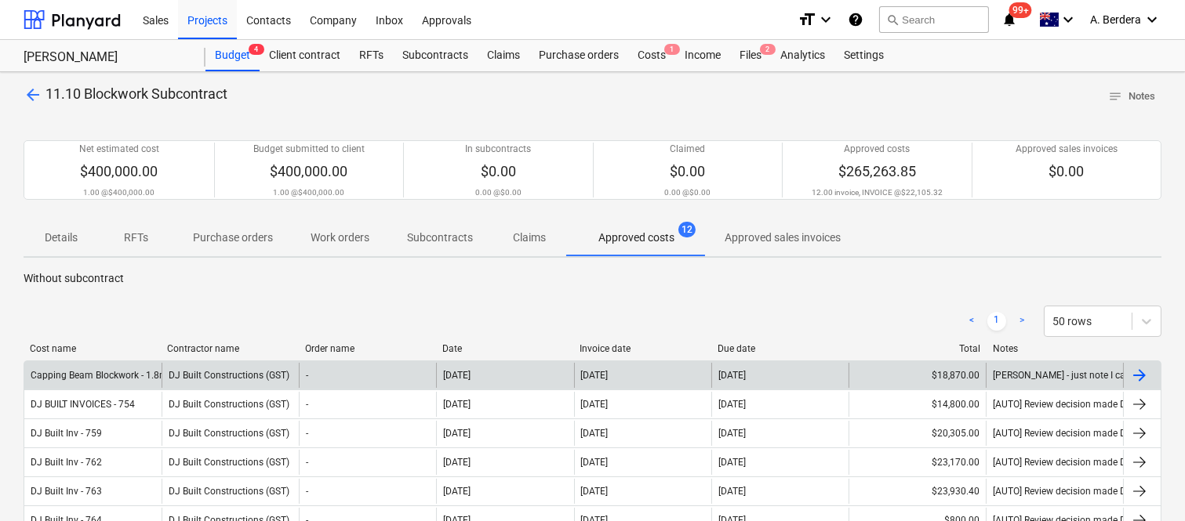
click at [137, 374] on div "Capping Beam Blockwork - 1.8m First Lift" at bounding box center [118, 375] width 174 height 11
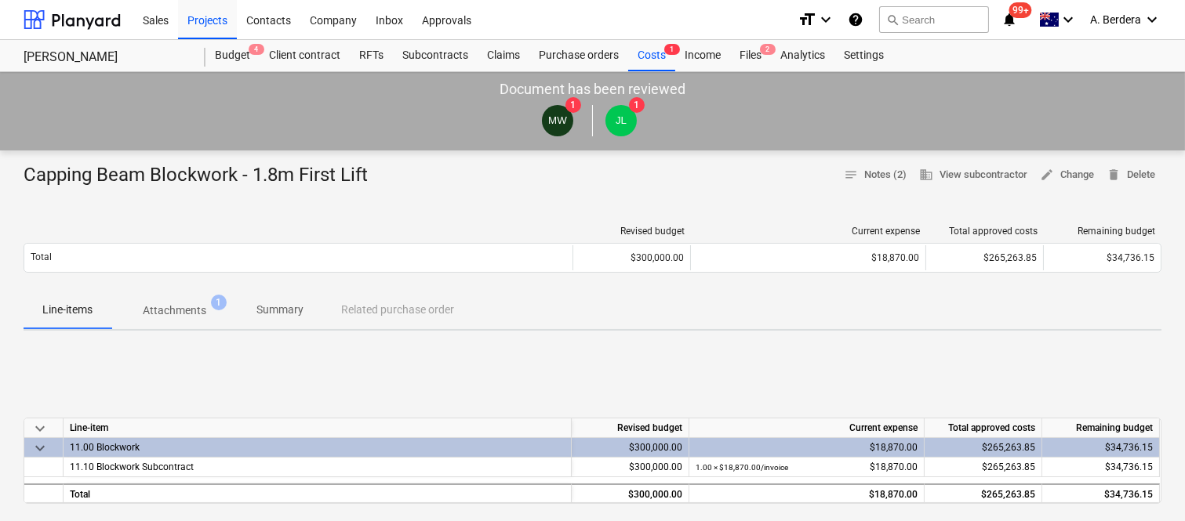
click at [196, 314] on p "Attachments" at bounding box center [175, 311] width 64 height 16
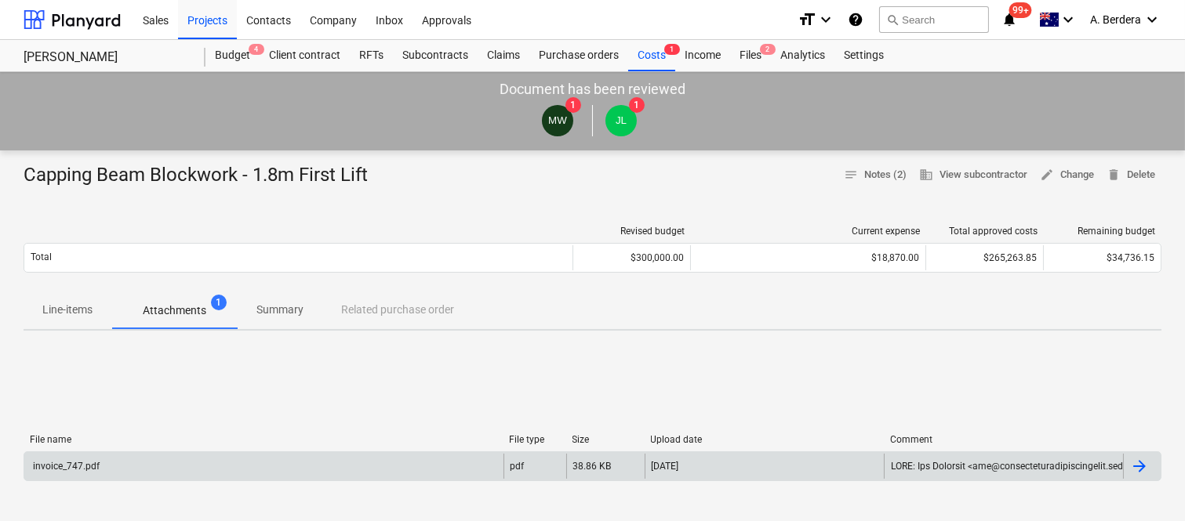
click at [299, 471] on div "invoice_747.pdf" at bounding box center [263, 466] width 479 height 25
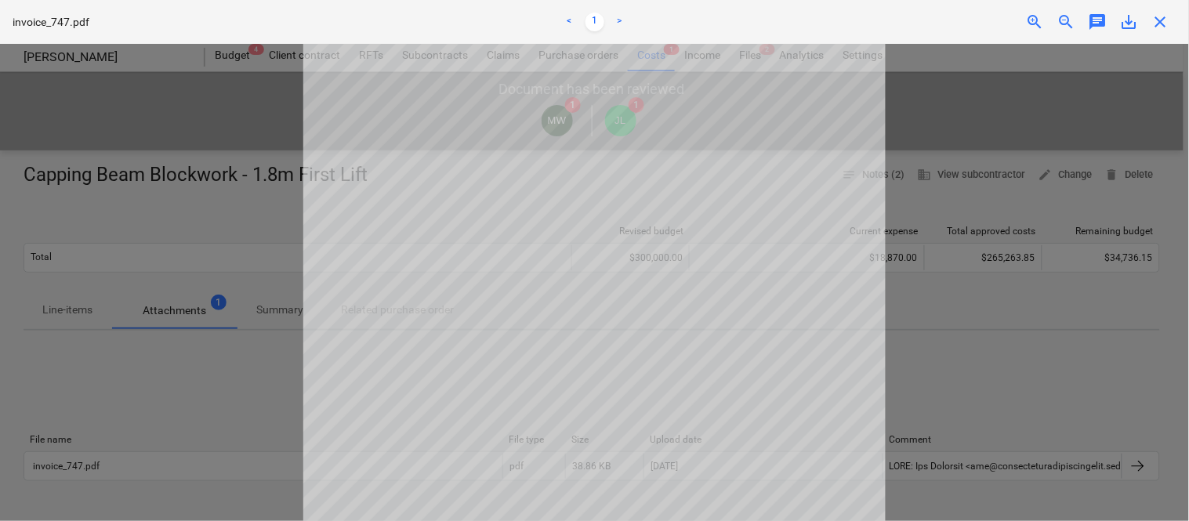
click at [1163, 24] on span "close" at bounding box center [1161, 22] width 19 height 19
